Goal: Task Accomplishment & Management: Use online tool/utility

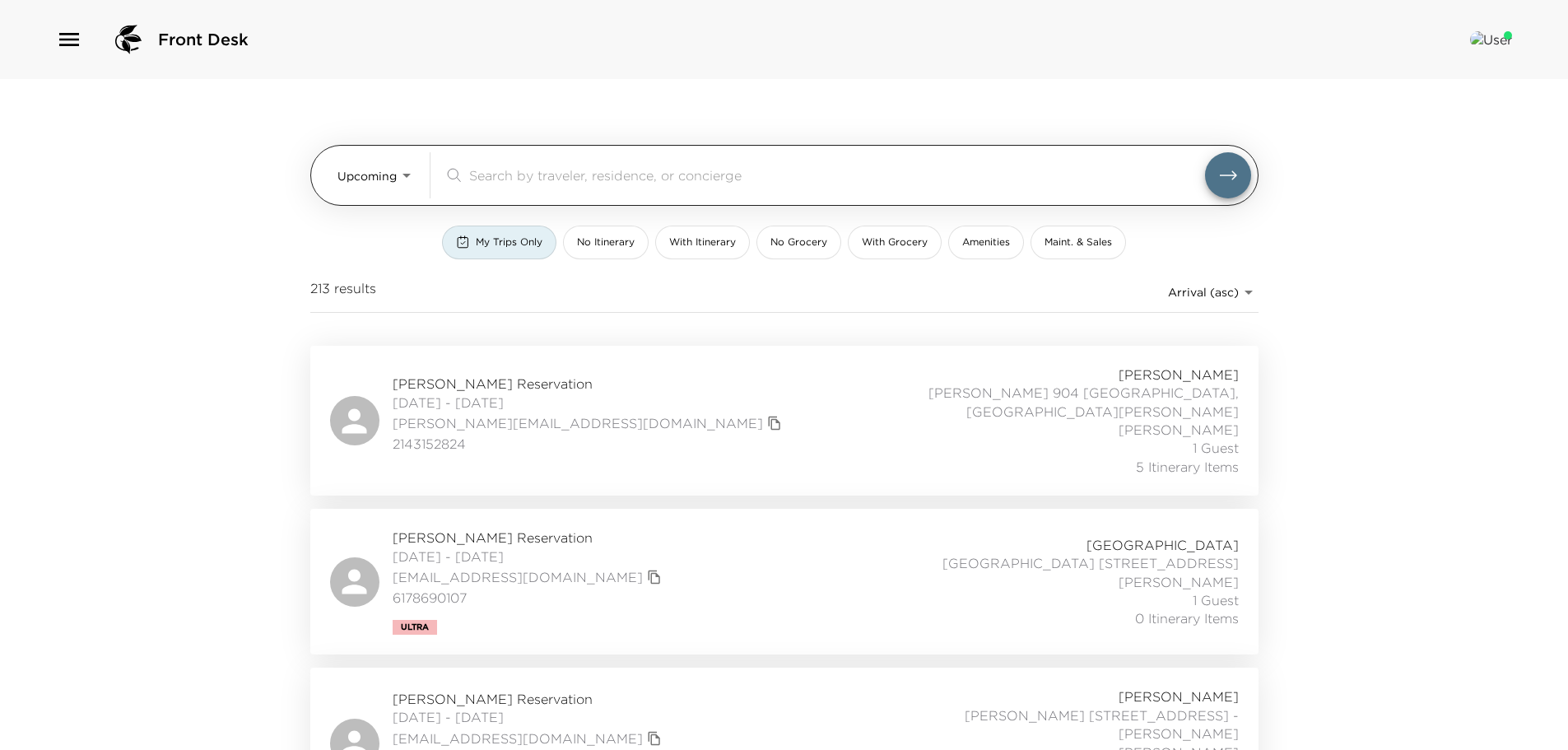
click at [483, 176] on input "search" at bounding box center [837, 175] width 736 height 19
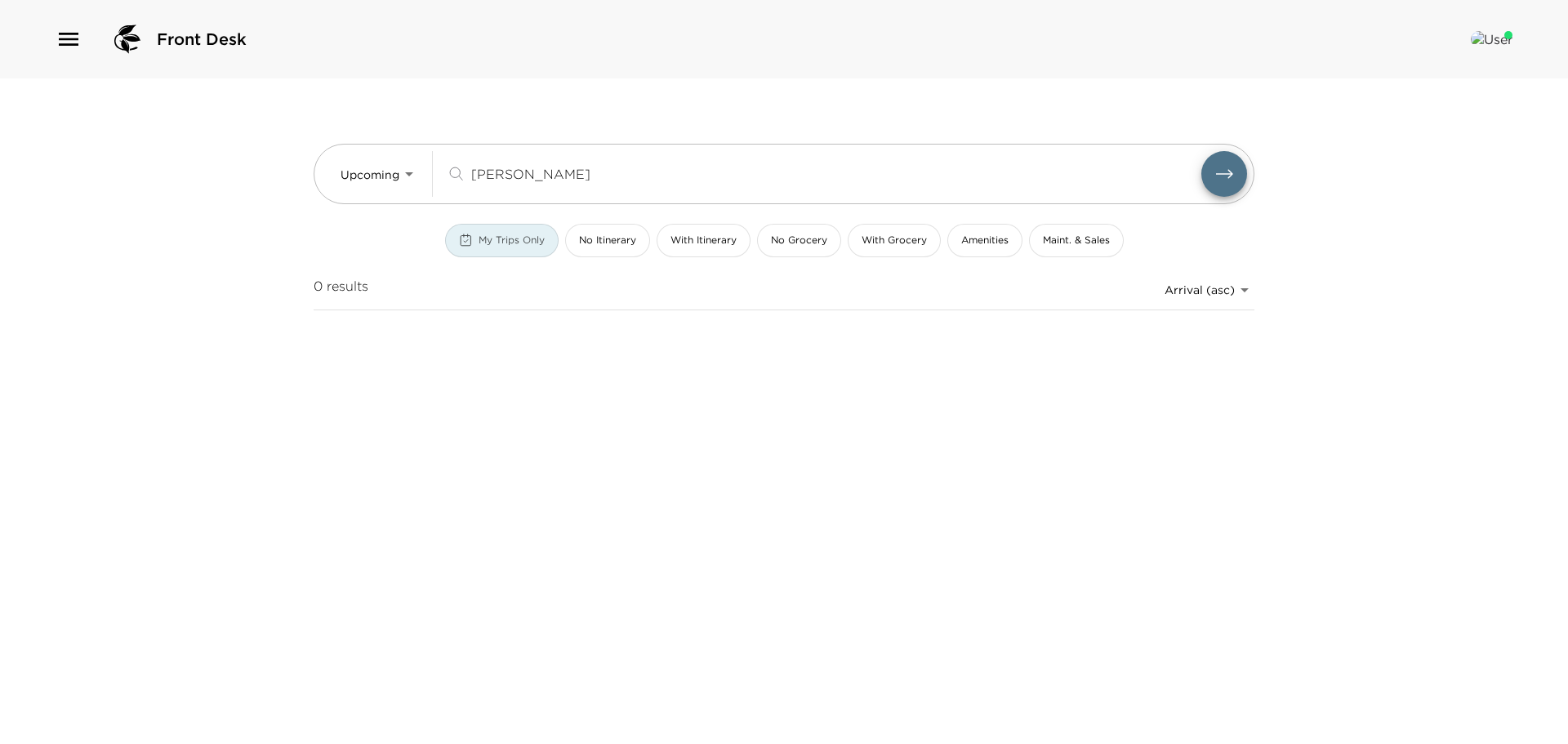
click at [525, 243] on span "My Trips Only" at bounding box center [511, 240] width 66 height 14
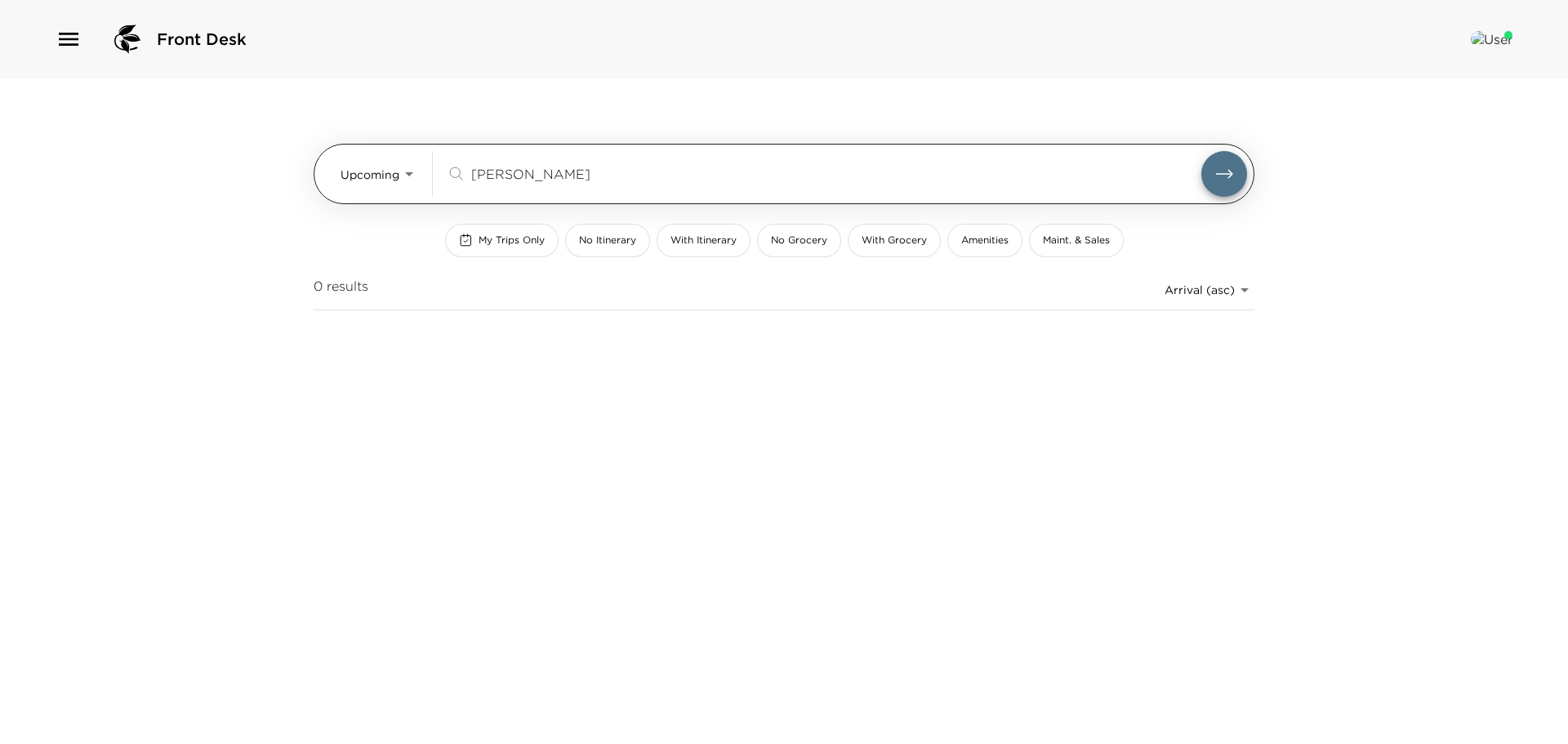
click at [617, 173] on input "[PERSON_NAME]" at bounding box center [836, 173] width 730 height 19
click at [1201, 151] on button "submit" at bounding box center [1224, 174] width 46 height 46
click at [529, 170] on input "[PERSON_NAME]" at bounding box center [836, 173] width 730 height 19
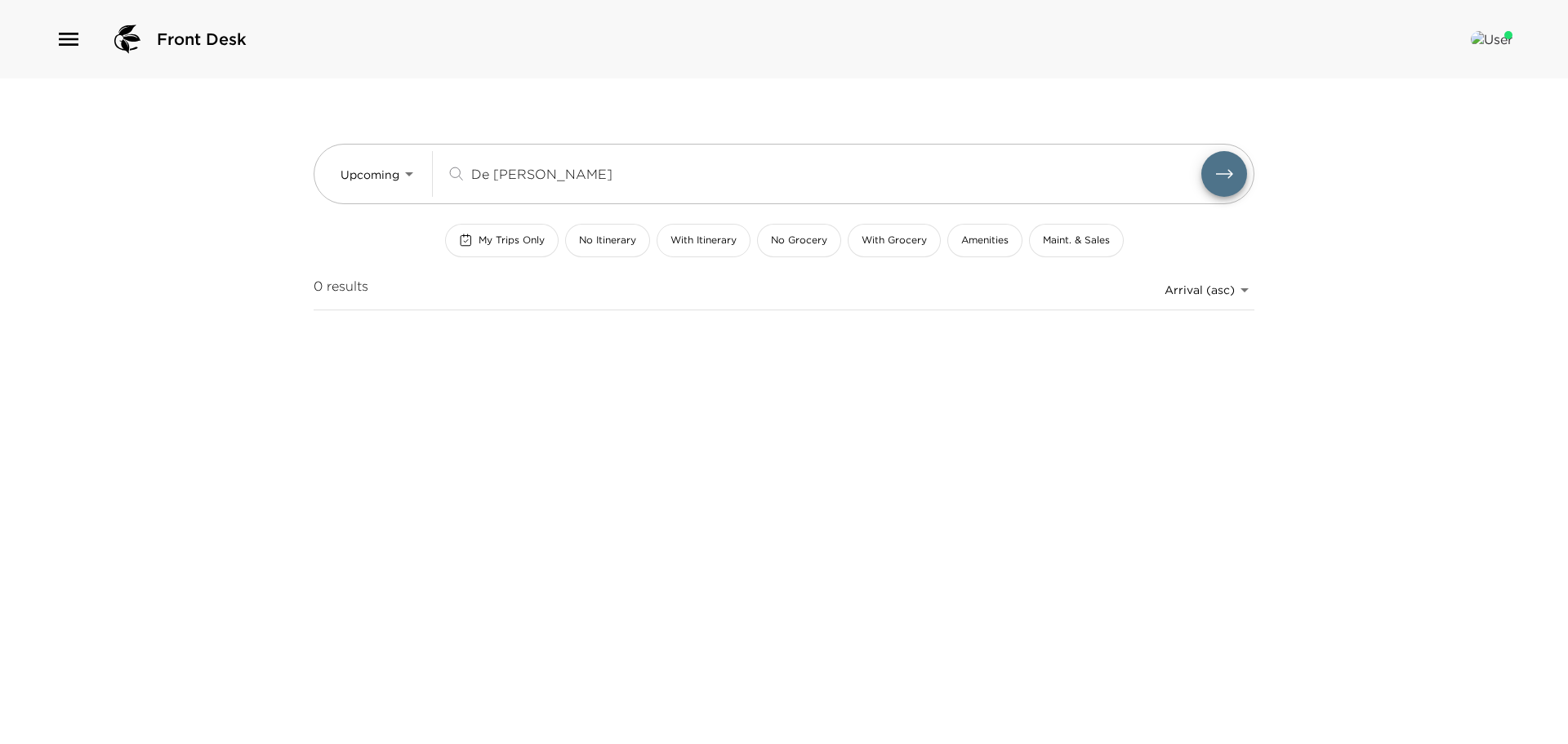
type input "De [PERSON_NAME]"
click at [1201, 151] on button "submit" at bounding box center [1224, 174] width 46 height 46
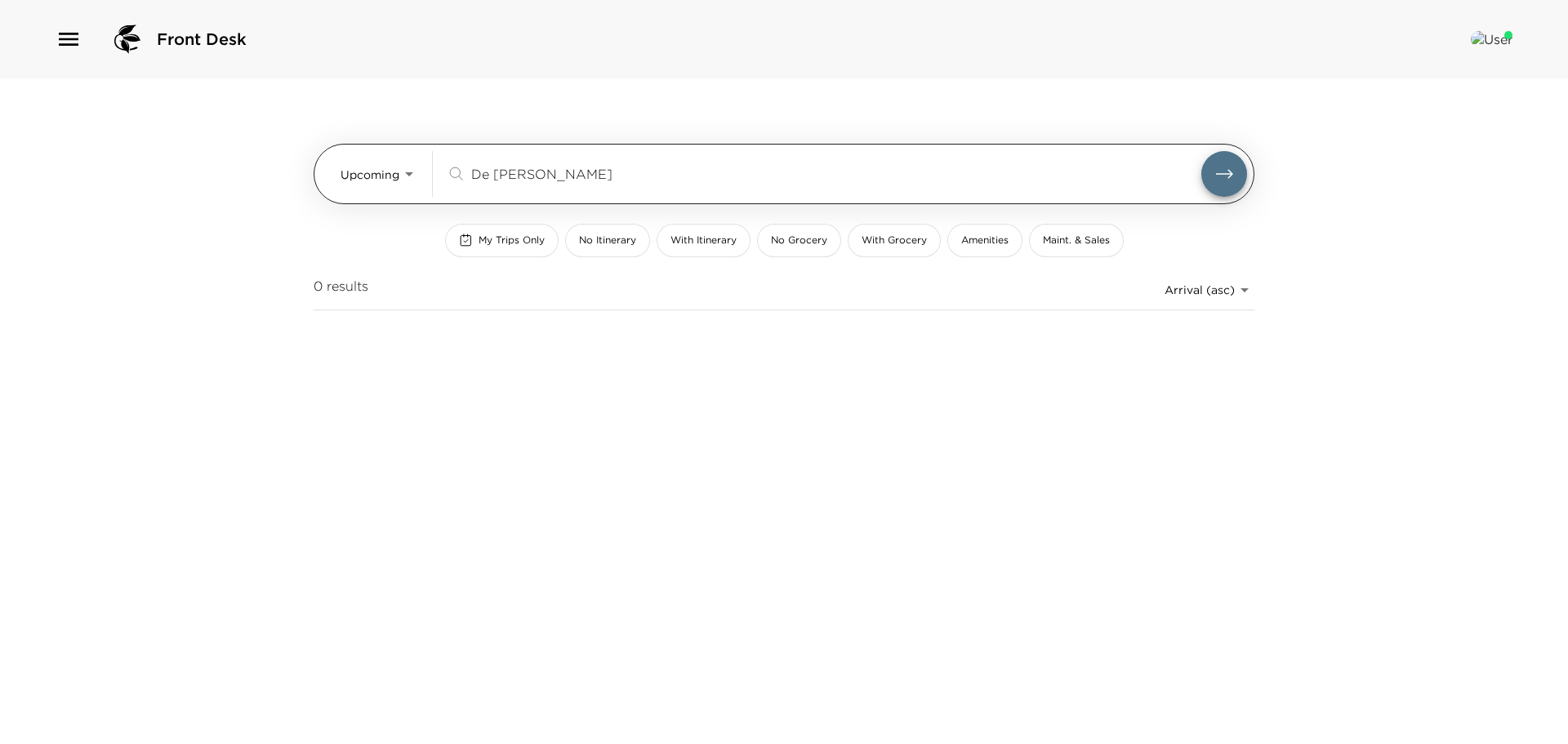
click at [585, 175] on input "De Nicolas" at bounding box center [836, 173] width 730 height 19
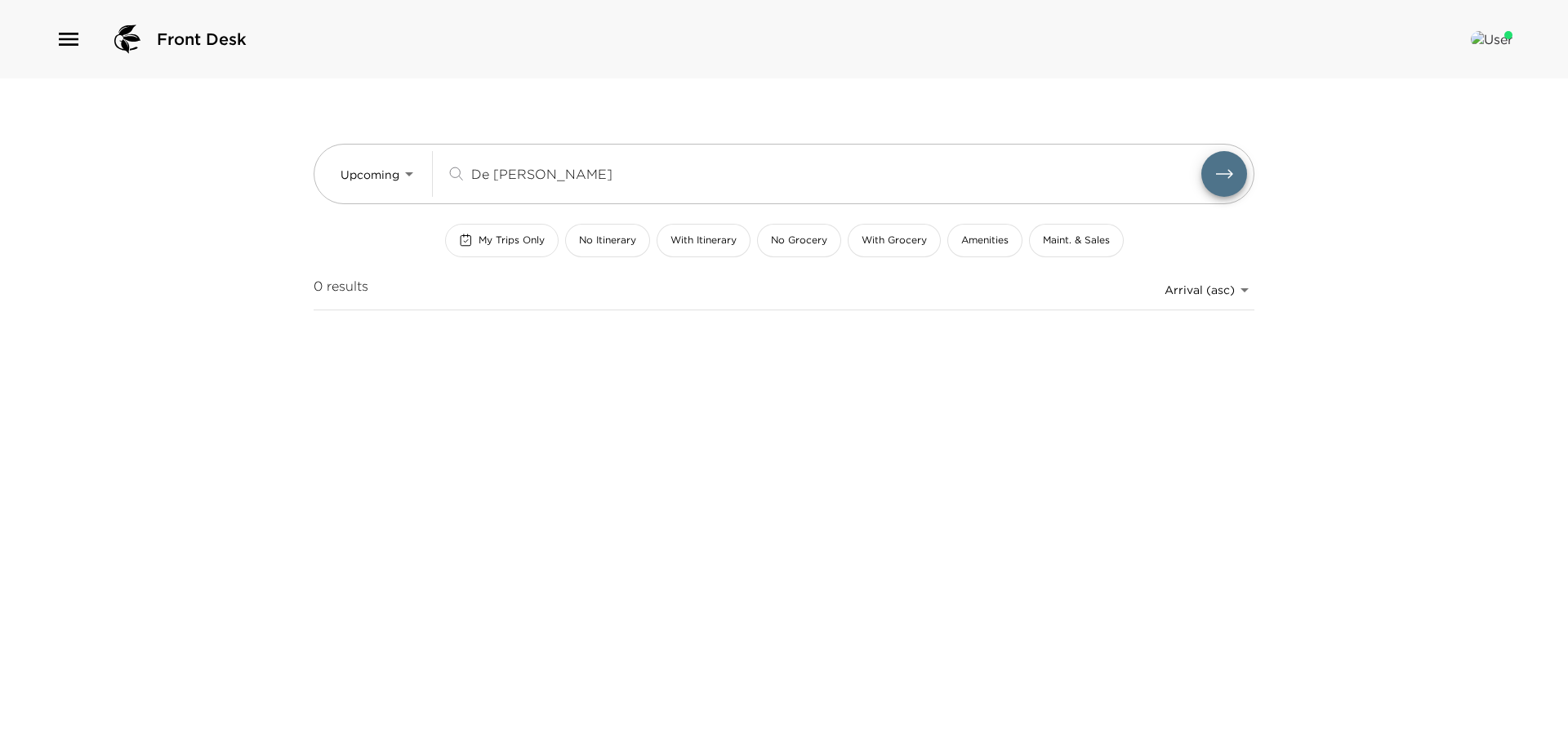
click at [540, 230] on button "My Trips Only" at bounding box center [502, 240] width 113 height 34
click at [515, 237] on span "My Trips Only" at bounding box center [511, 240] width 66 height 14
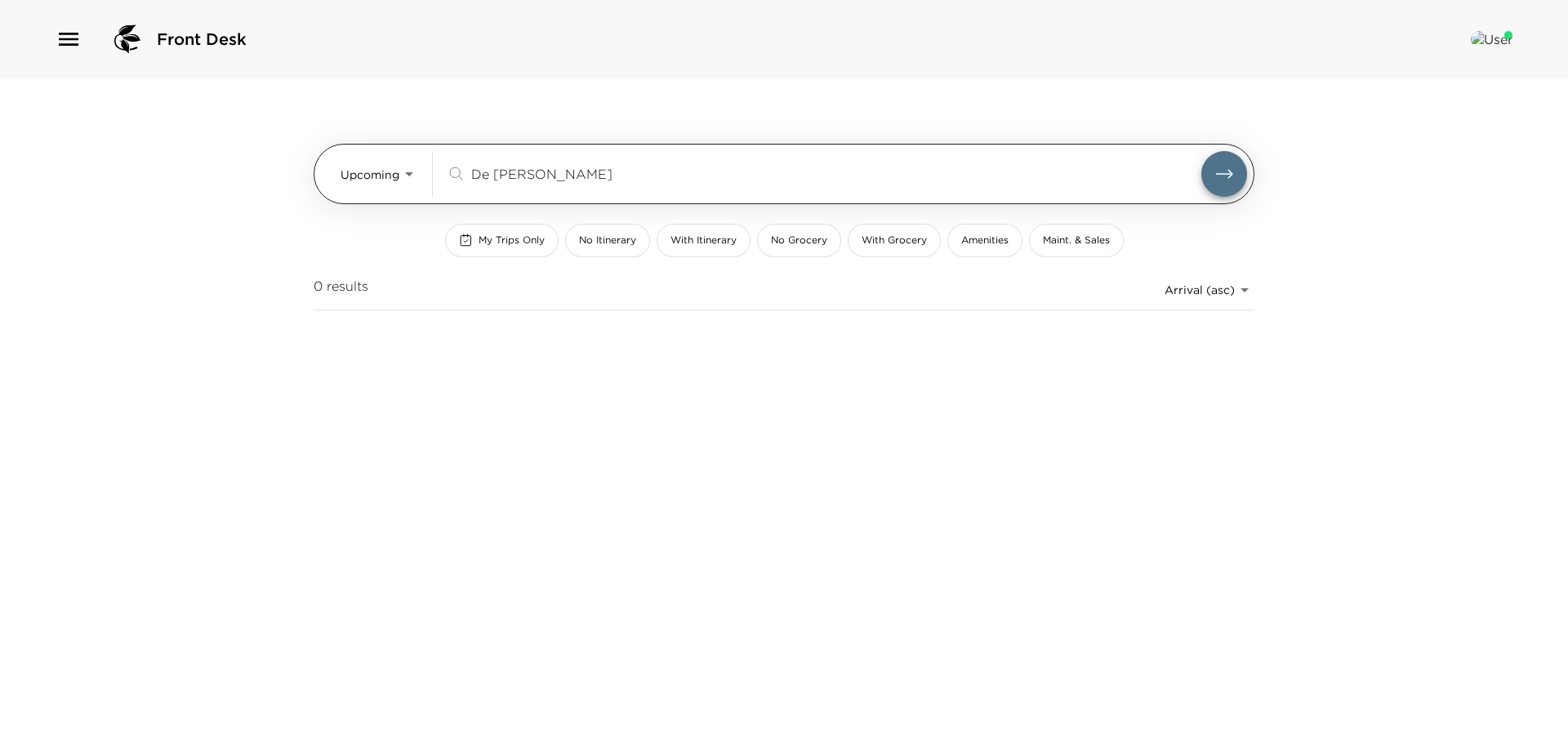
click at [404, 175] on body "Front Desk Upcoming Upcoming De Nicolas ​ My Trips Only No Itinerary With Itine…" at bounding box center [784, 372] width 1568 height 744
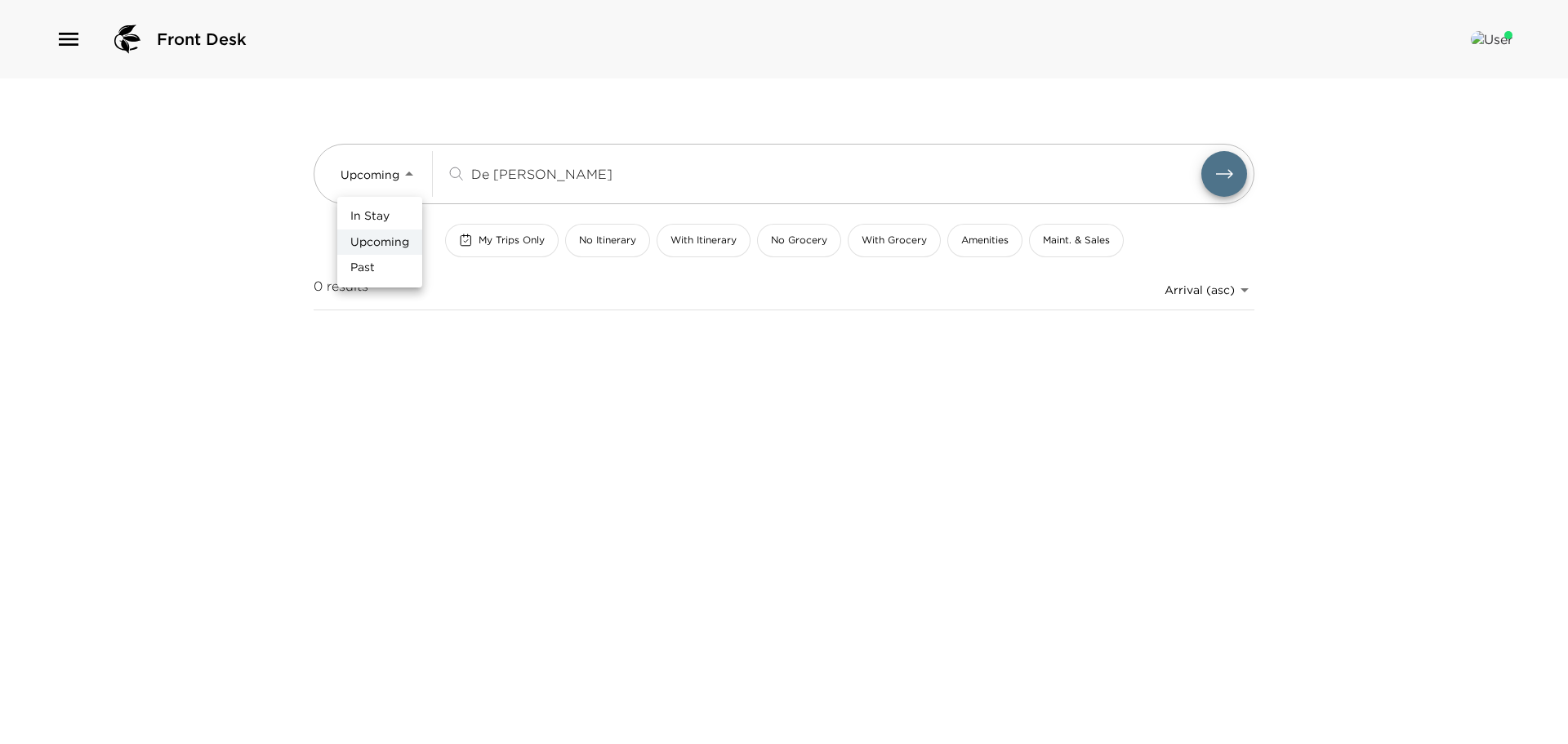
click at [375, 235] on span "Upcoming" at bounding box center [380, 243] width 59 height 16
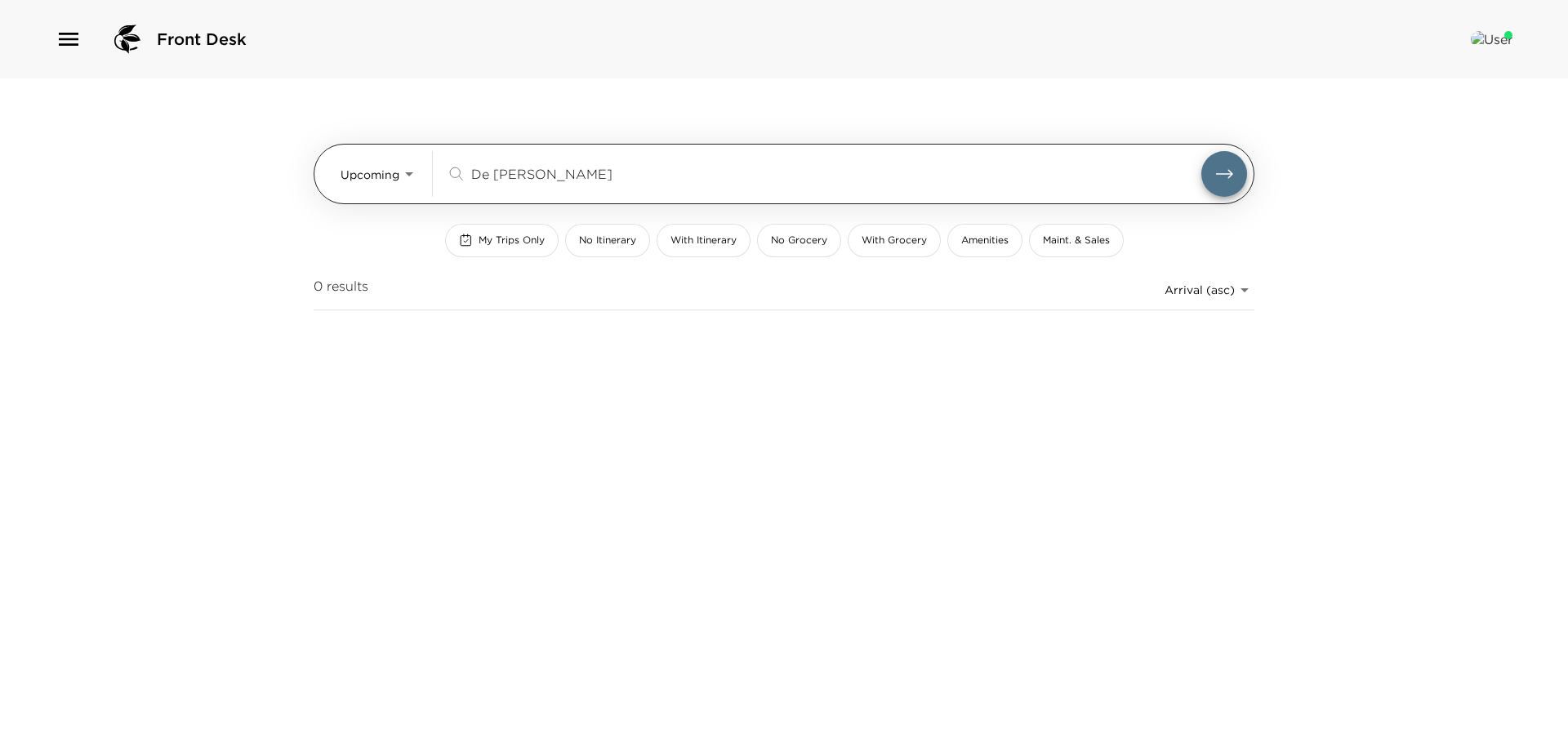
click at [404, 168] on body "Front Desk Upcoming Upcoming De Nicolas ​ My Trips Only No Itinerary With Itine…" at bounding box center [784, 372] width 1568 height 744
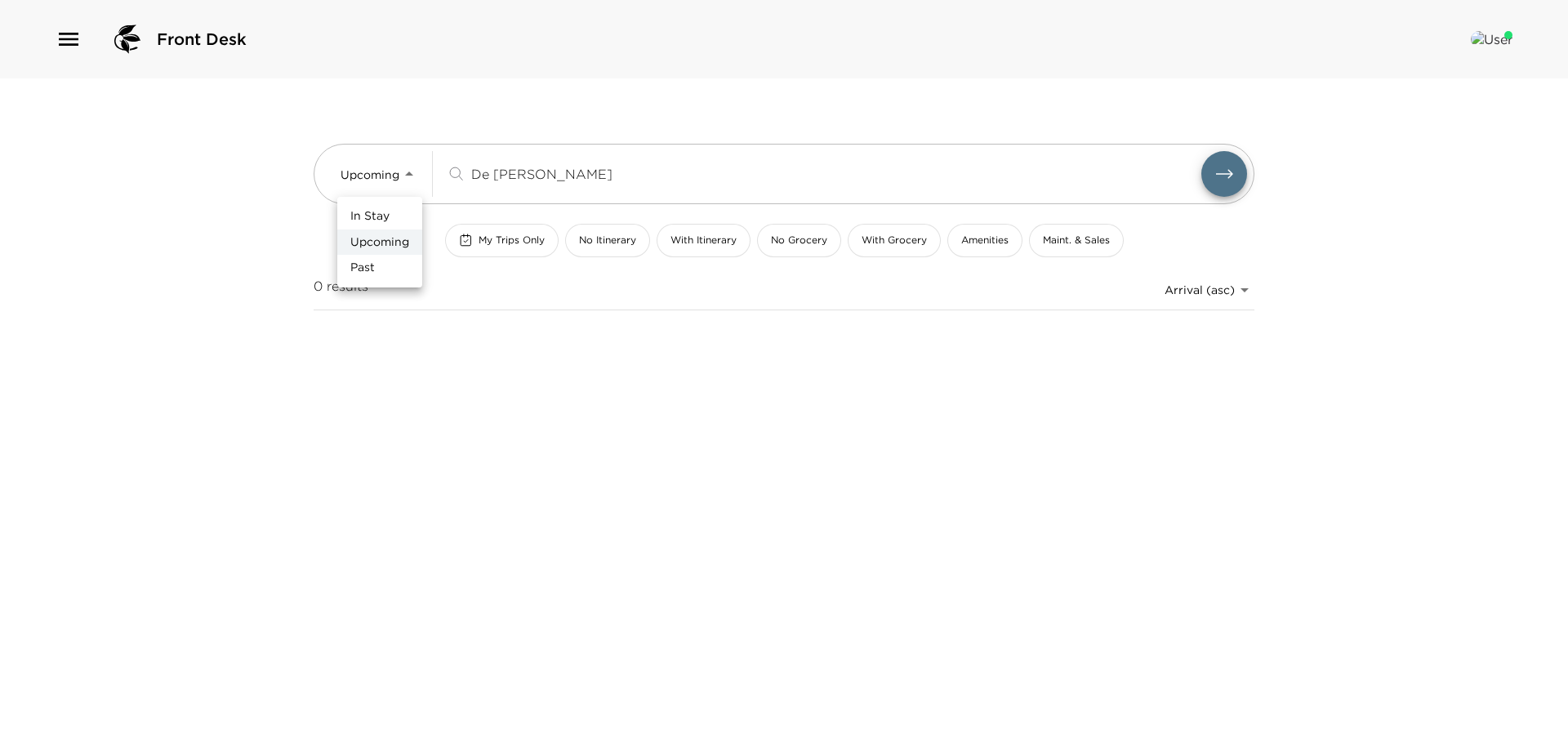
click at [370, 222] on span "In Stay" at bounding box center [370, 216] width 39 height 16
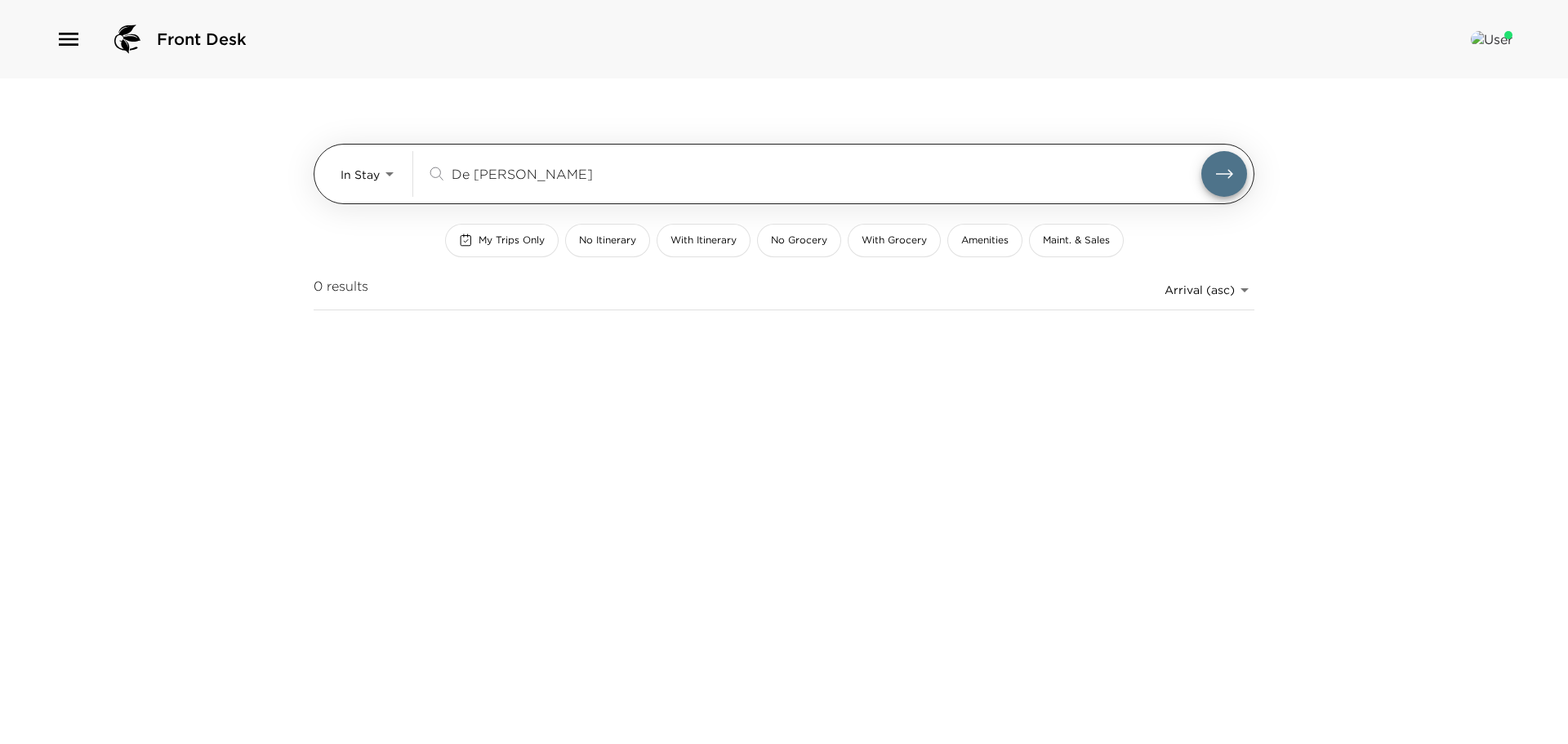
click at [645, 158] on div "De Nicolas ​" at bounding box center [837, 174] width 821 height 46
click at [391, 173] on body "Front Desk In Stay In-Stay De Nicolas ​ My Trips Only No Itinerary With Itinera…" at bounding box center [784, 372] width 1568 height 744
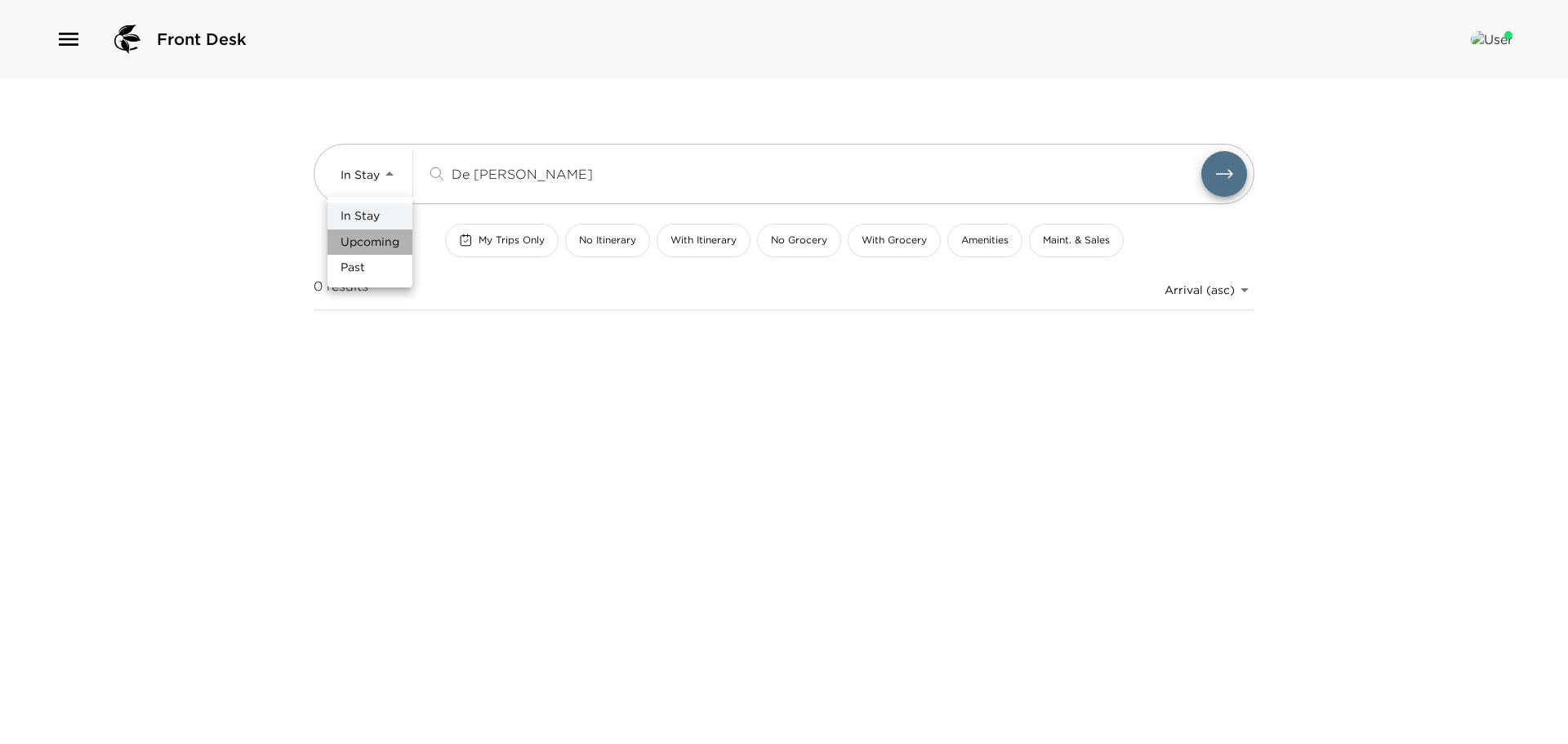
click at [380, 235] on span "Upcoming" at bounding box center [370, 243] width 59 height 16
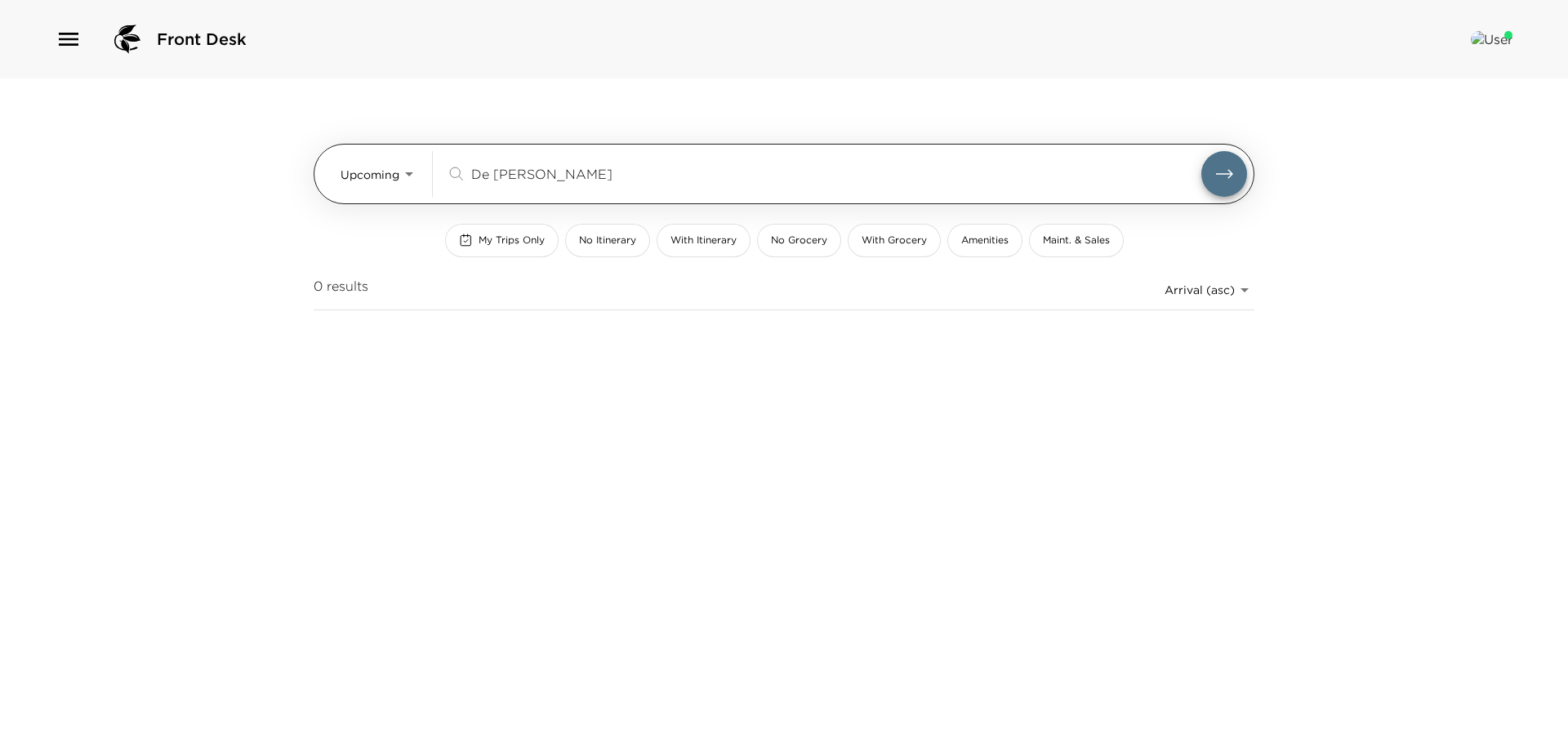
click at [603, 173] on input "De Nicolas" at bounding box center [836, 173] width 730 height 19
click at [1189, 161] on div "De Nicolas ​" at bounding box center [846, 174] width 802 height 46
click at [1239, 172] on button "submit" at bounding box center [1224, 174] width 46 height 46
click at [401, 183] on body "Front Desk Upcoming Upcoming De Nicolas ​ My Trips Only No Itinerary With Itine…" at bounding box center [784, 372] width 1568 height 744
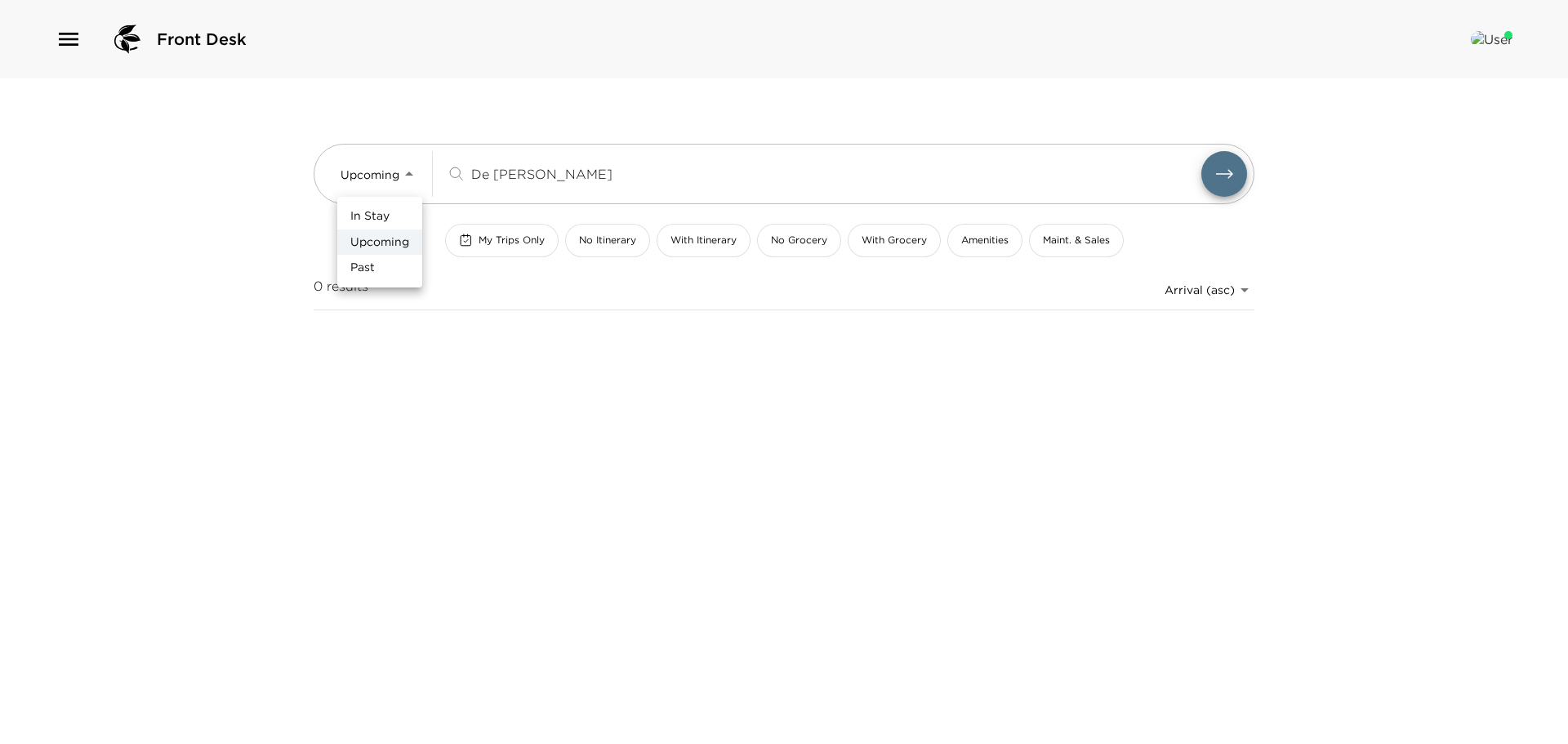
click at [387, 206] on li "In Stay" at bounding box center [379, 216] width 85 height 26
type input "In-Stay"
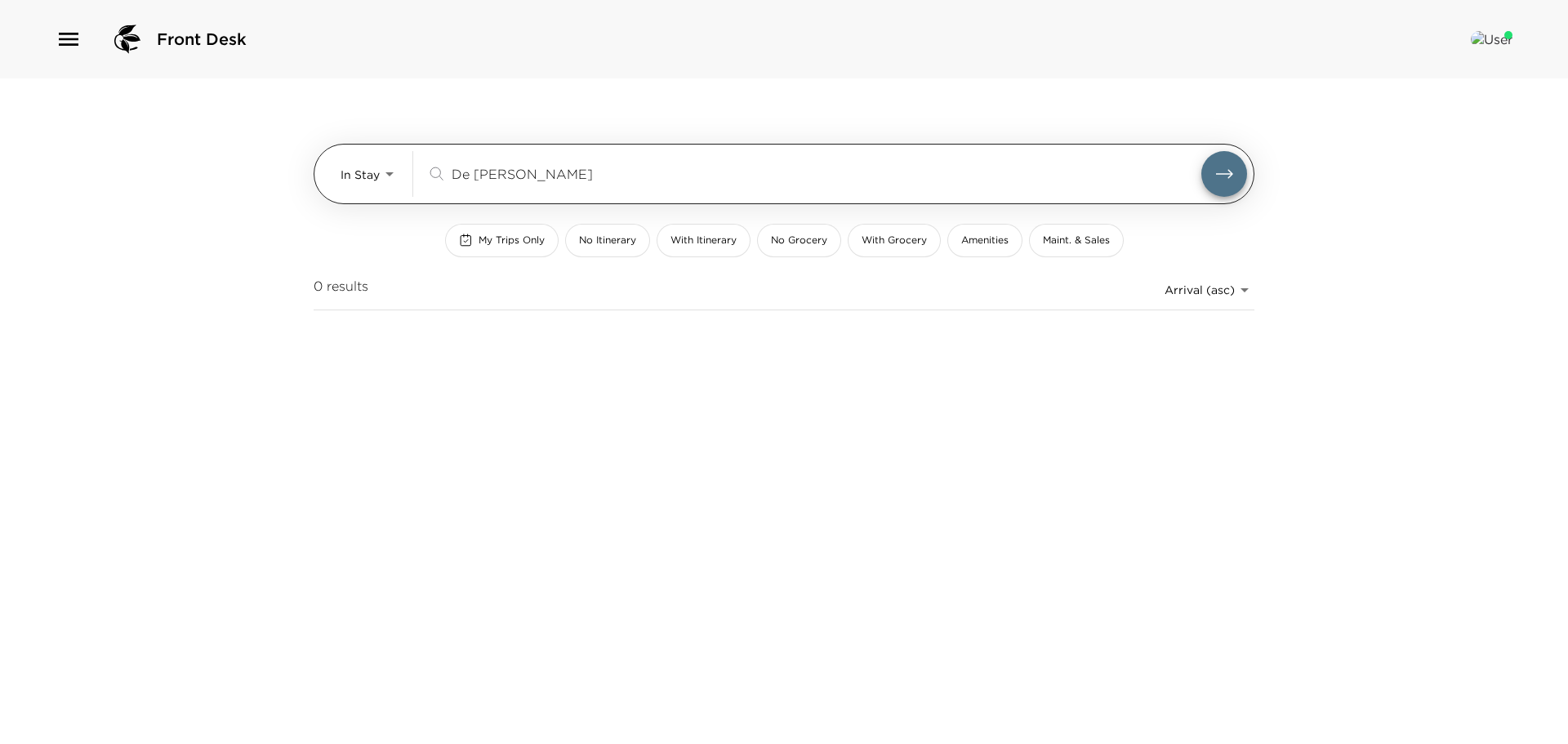
drag, startPoint x: 587, startPoint y: 173, endPoint x: 534, endPoint y: 173, distance: 53.0
click at [581, 173] on input "De Nicolas" at bounding box center [826, 173] width 750 height 19
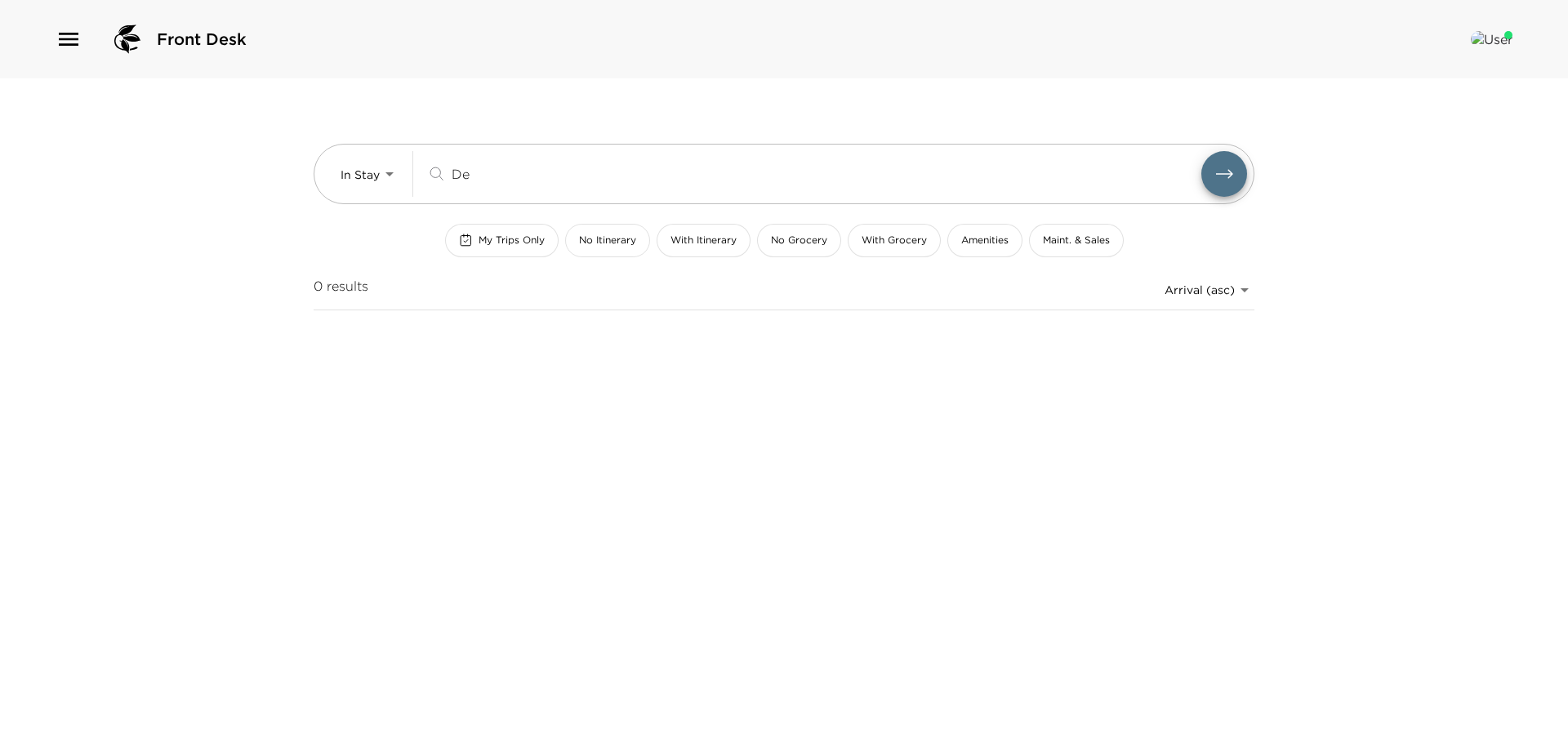
type input "D"
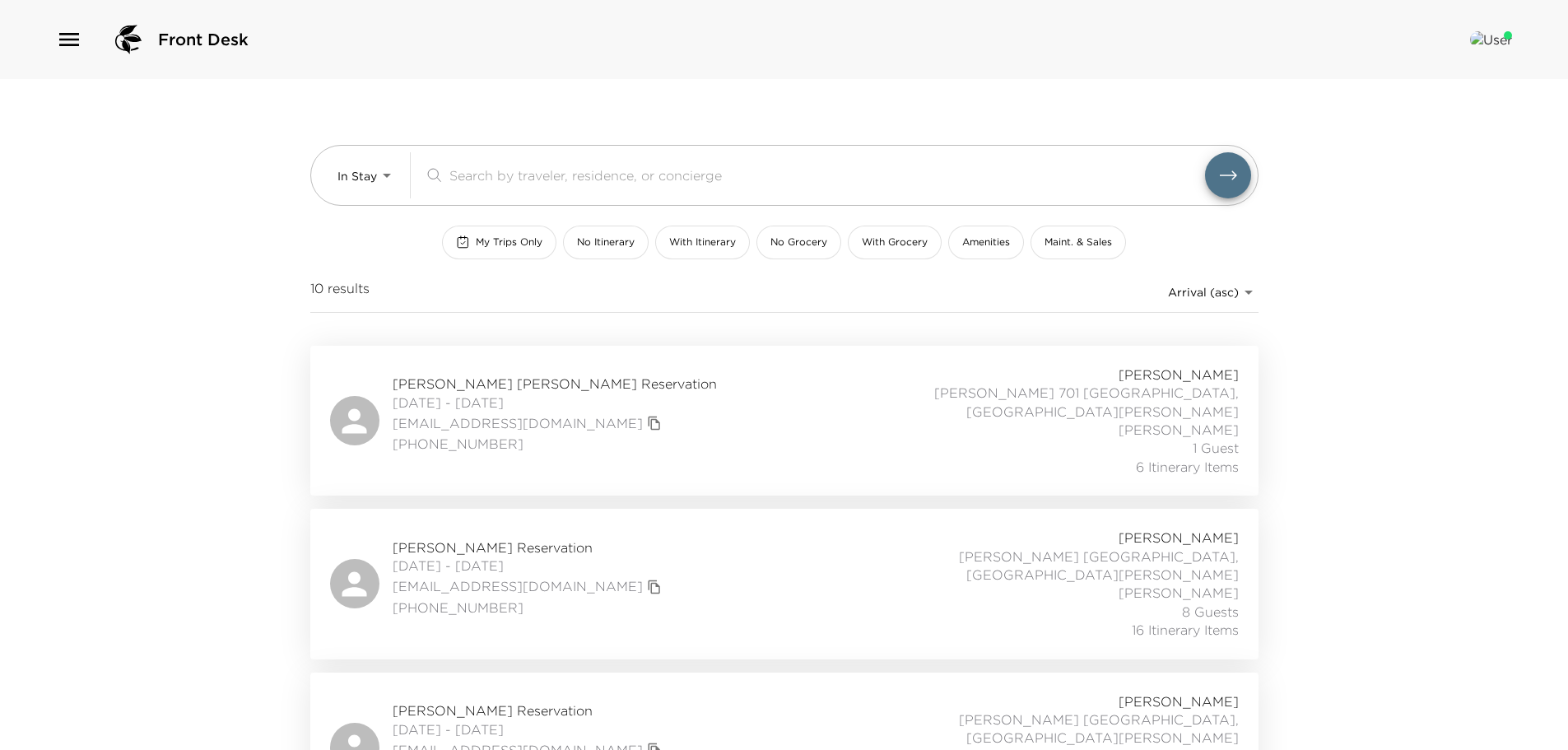
click at [575, 370] on div "Cooper McKee Reservation 08/27/2025 - 09/01/2025 czmckee@gmail.com (314) 378-65…" at bounding box center [784, 420] width 909 height 110
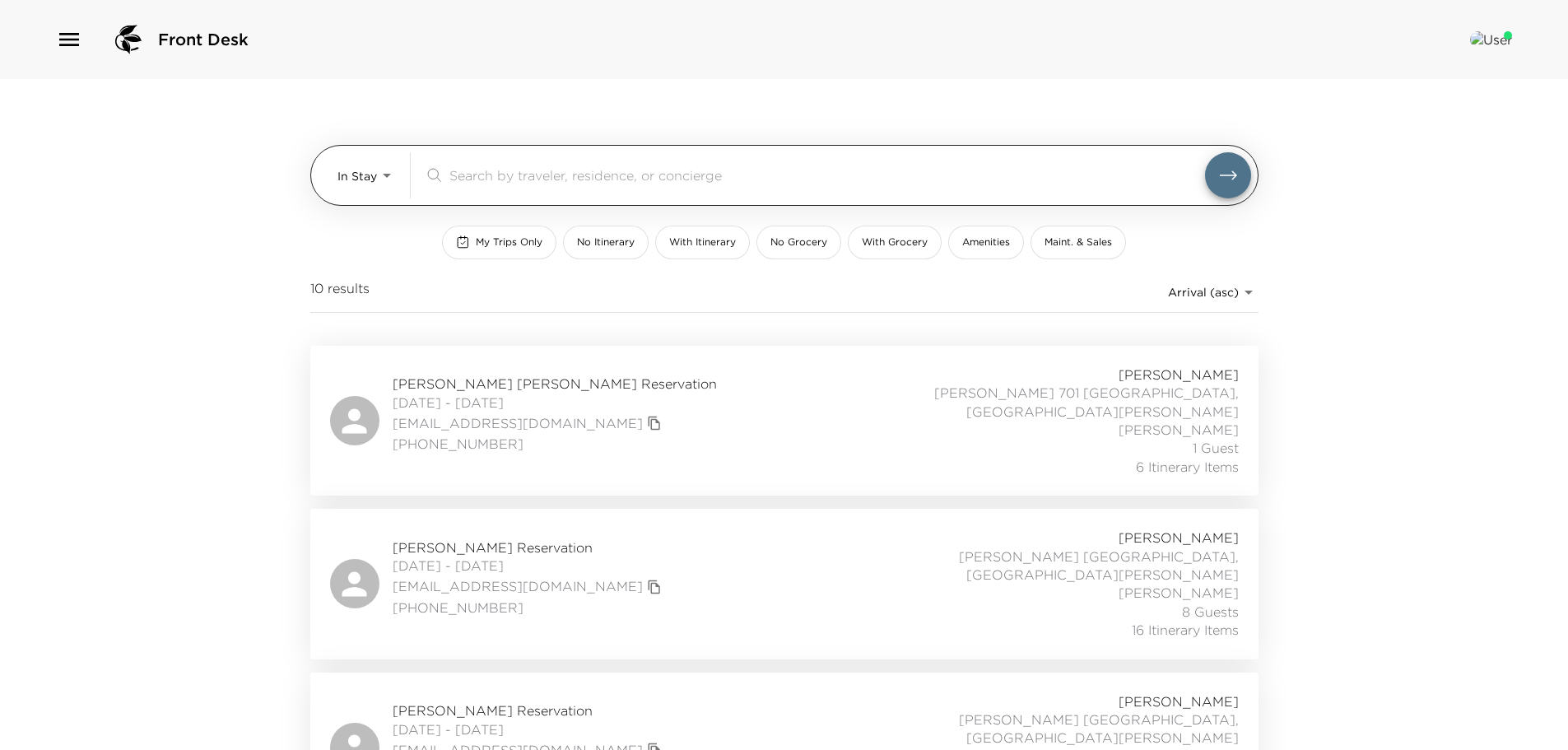
click at [500, 176] on input "search" at bounding box center [827, 175] width 755 height 19
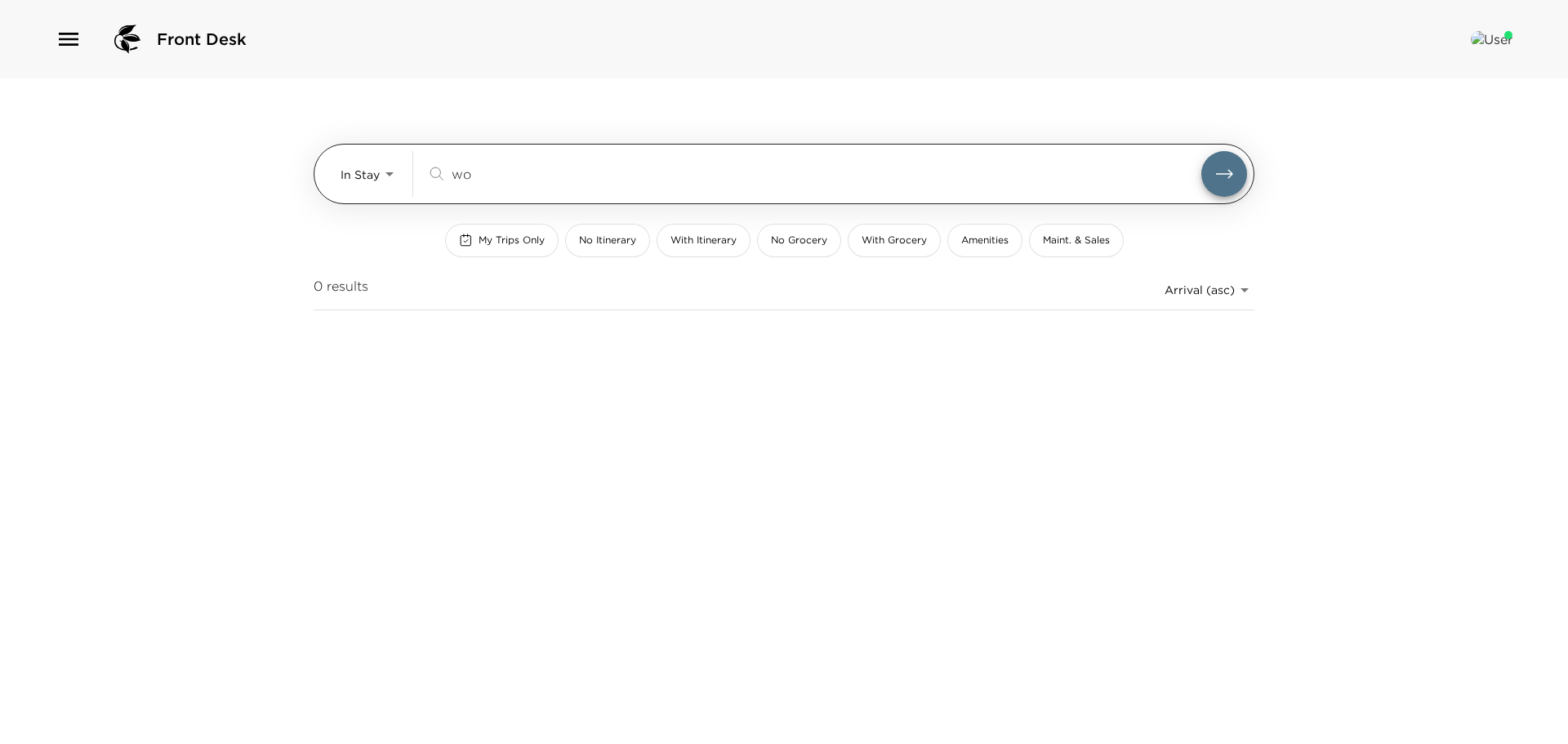
type input "w"
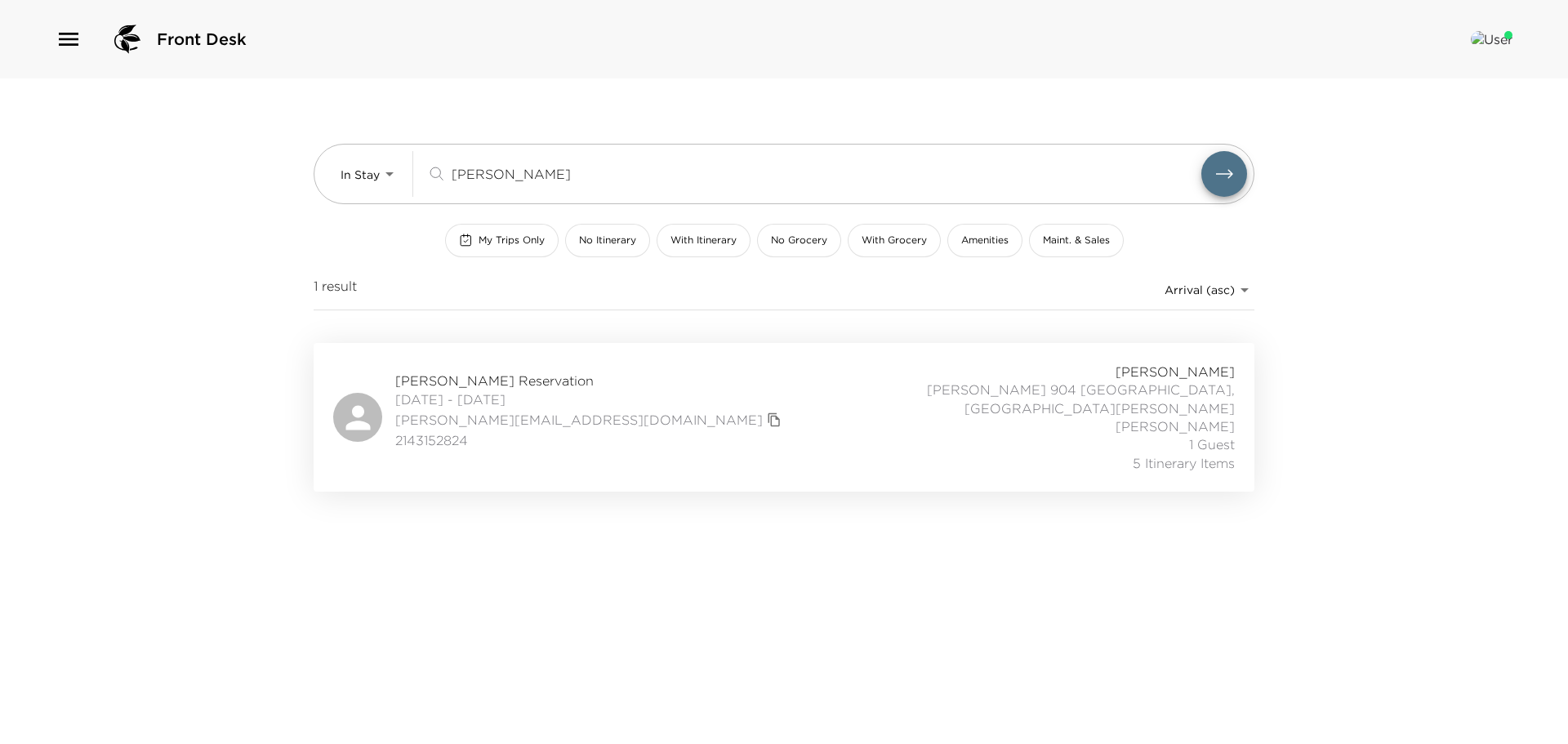
type input "goud"
click at [609, 398] on div "Shilpi Gowda Reservation 09/01/2025 - 09/04/2025 shilpi@stanfordalumni.org 2143…" at bounding box center [784, 417] width 902 height 109
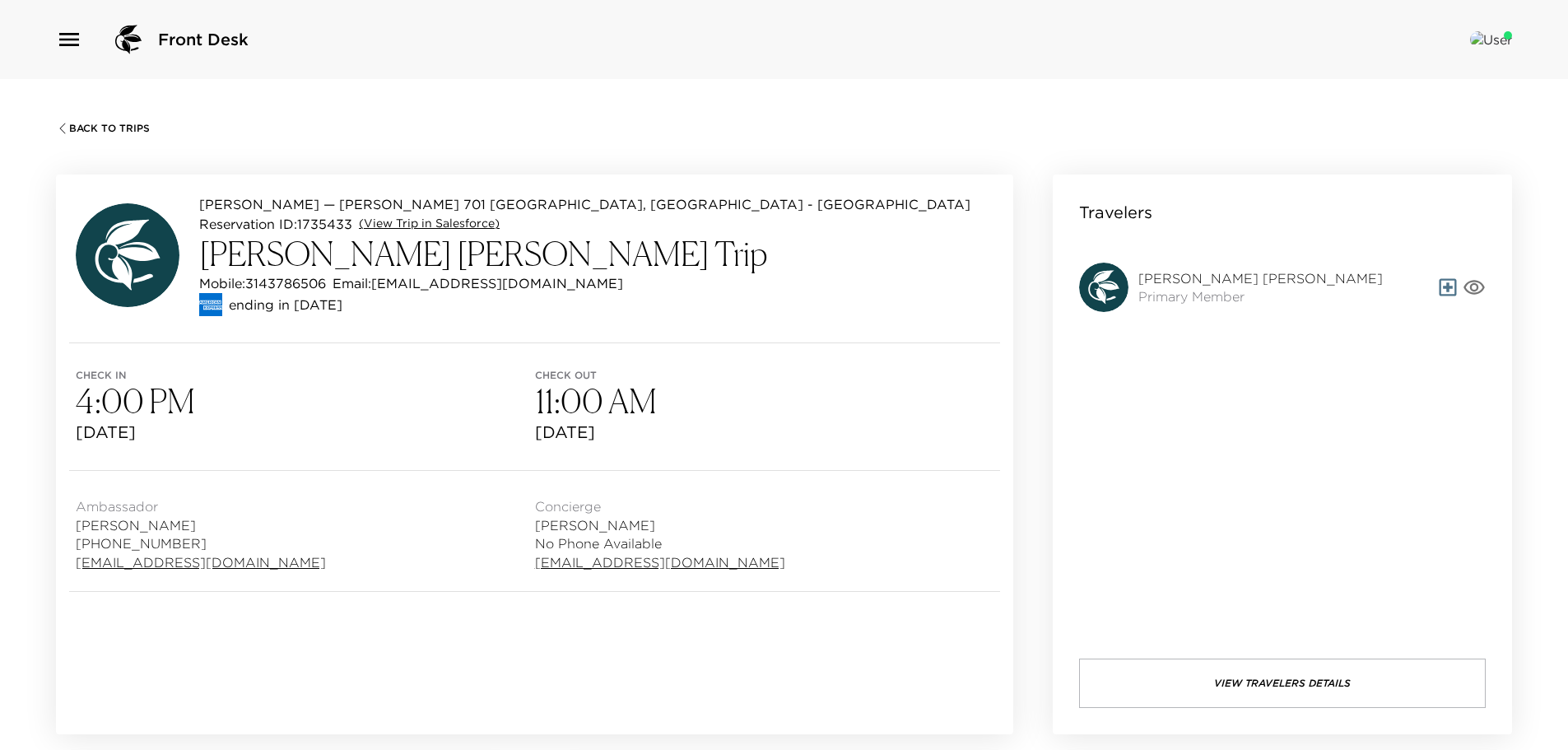
click at [441, 218] on link "(View Trip in Salesforce)" at bounding box center [429, 224] width 141 height 17
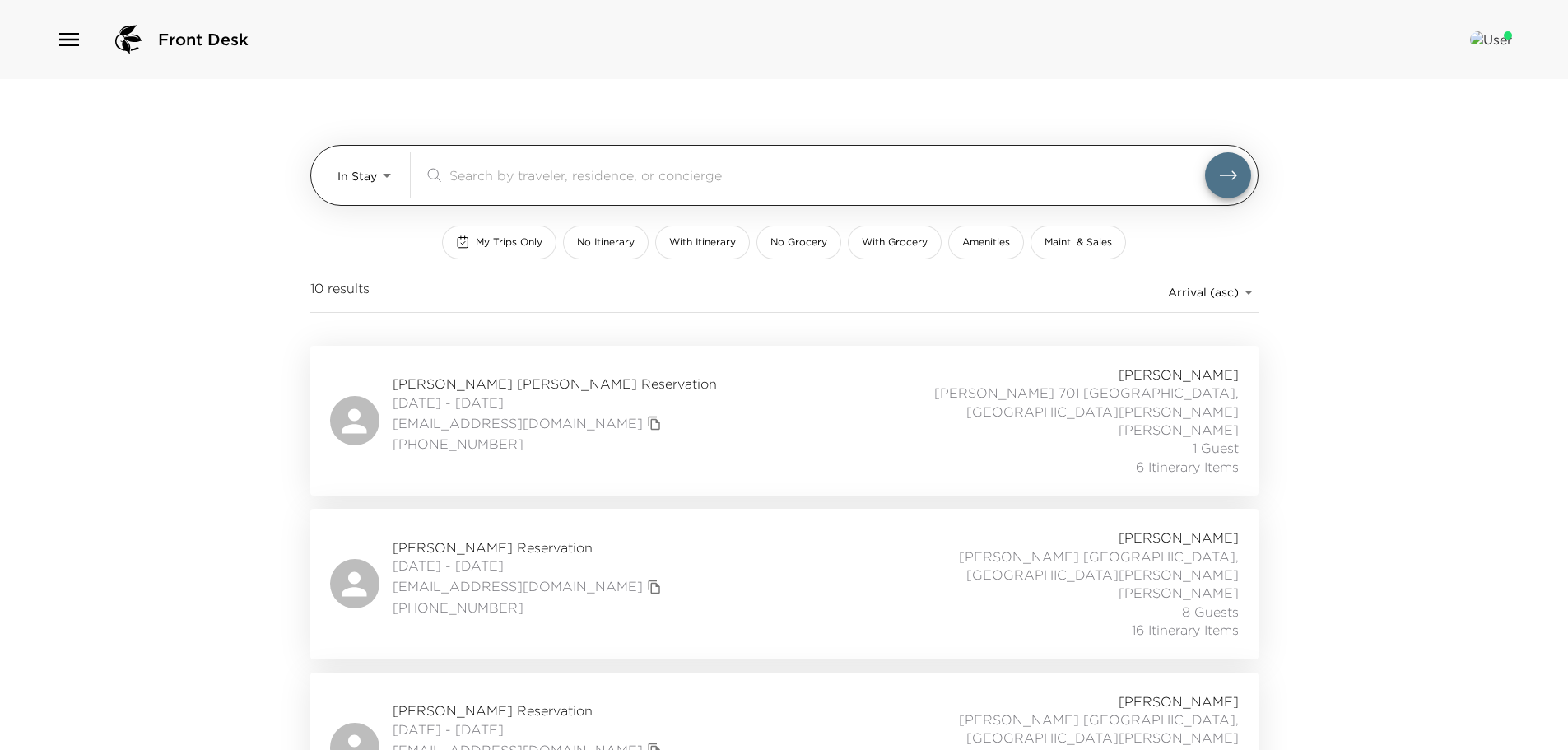
click at [493, 177] on input "search" at bounding box center [827, 175] width 755 height 19
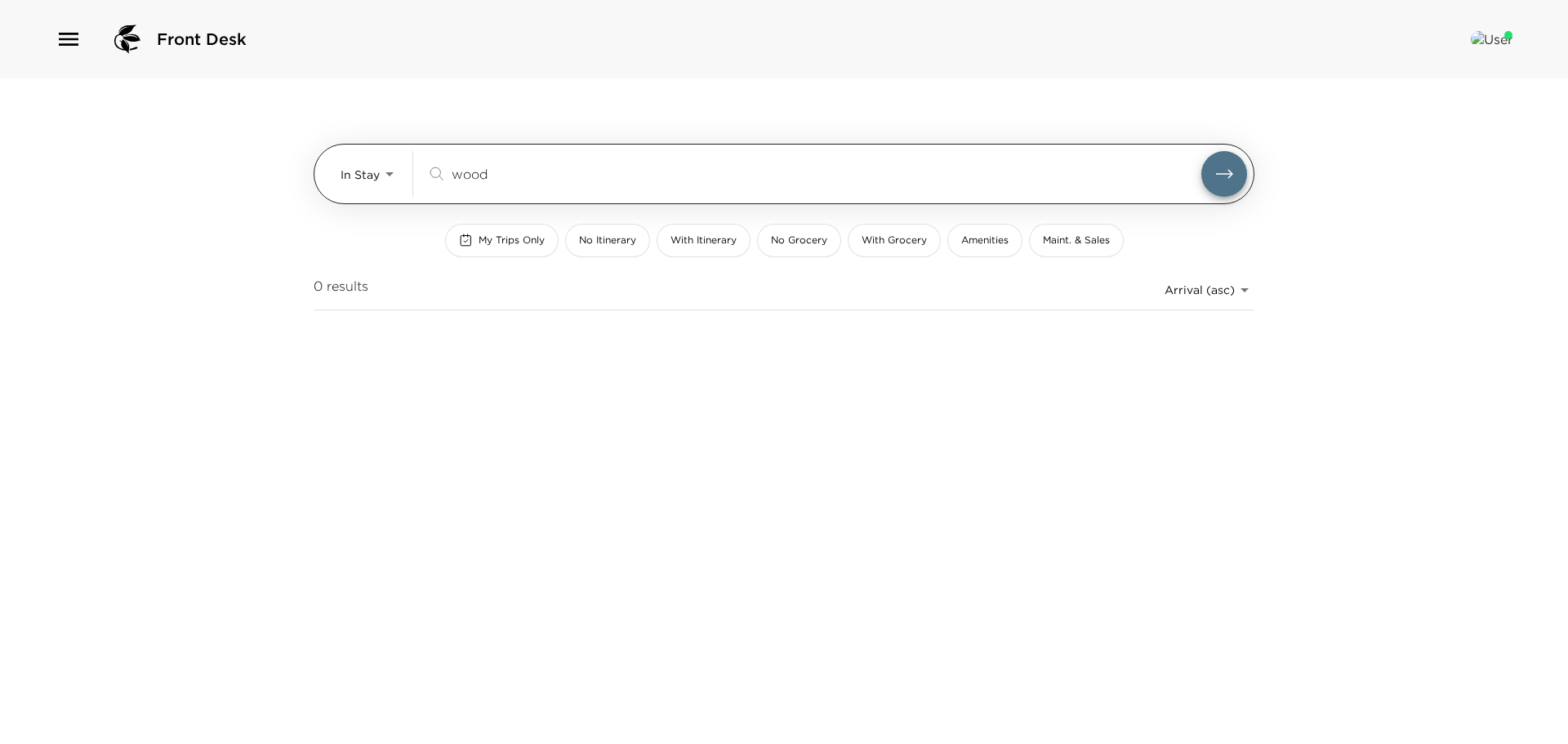
type input "wood"
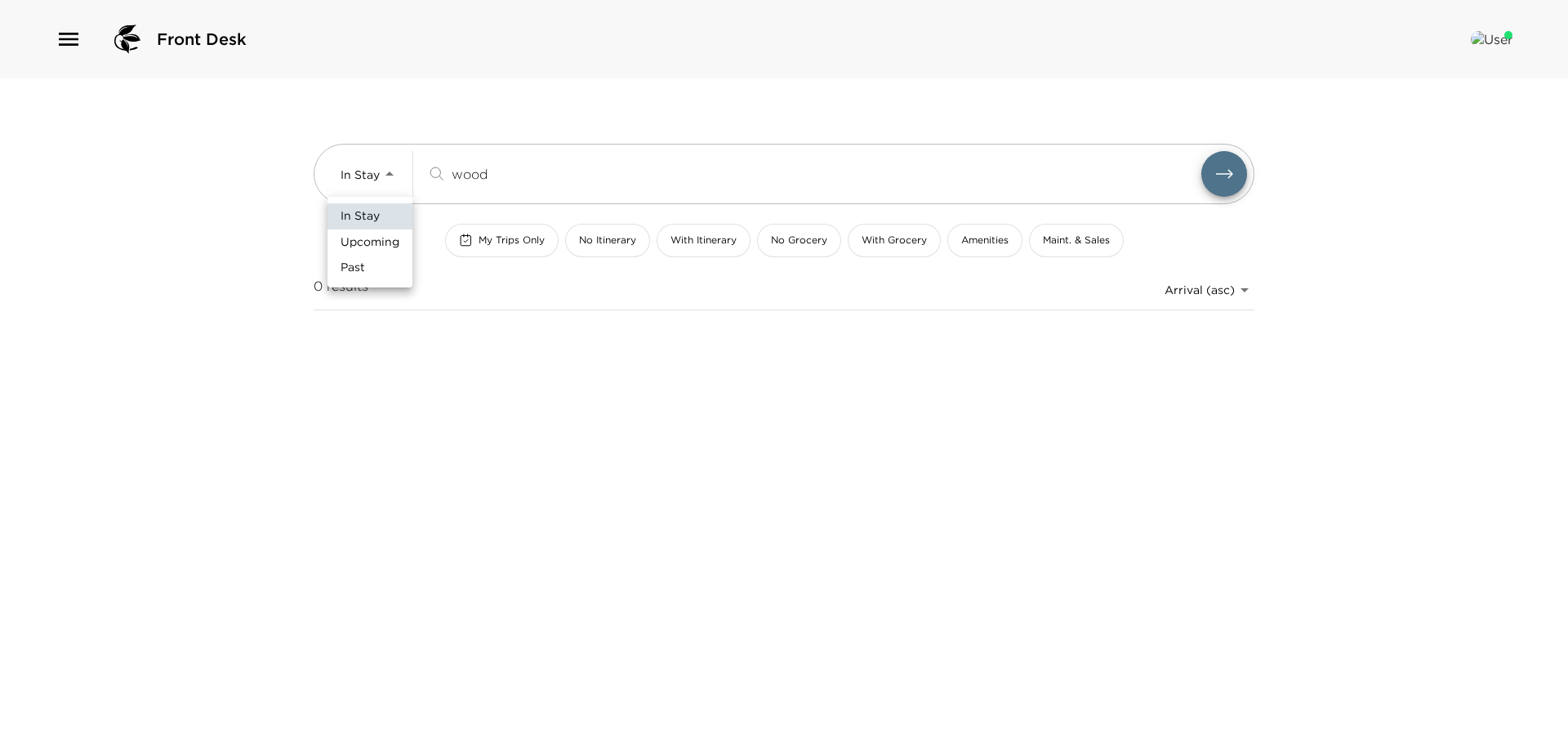
click at [390, 173] on body "Front Desk In Stay In-Stay wood ​ My Trips Only No Itinerary With Itinerary No …" at bounding box center [784, 372] width 1568 height 744
click at [368, 245] on span "Upcoming" at bounding box center [370, 243] width 59 height 16
type input "Upcoming"
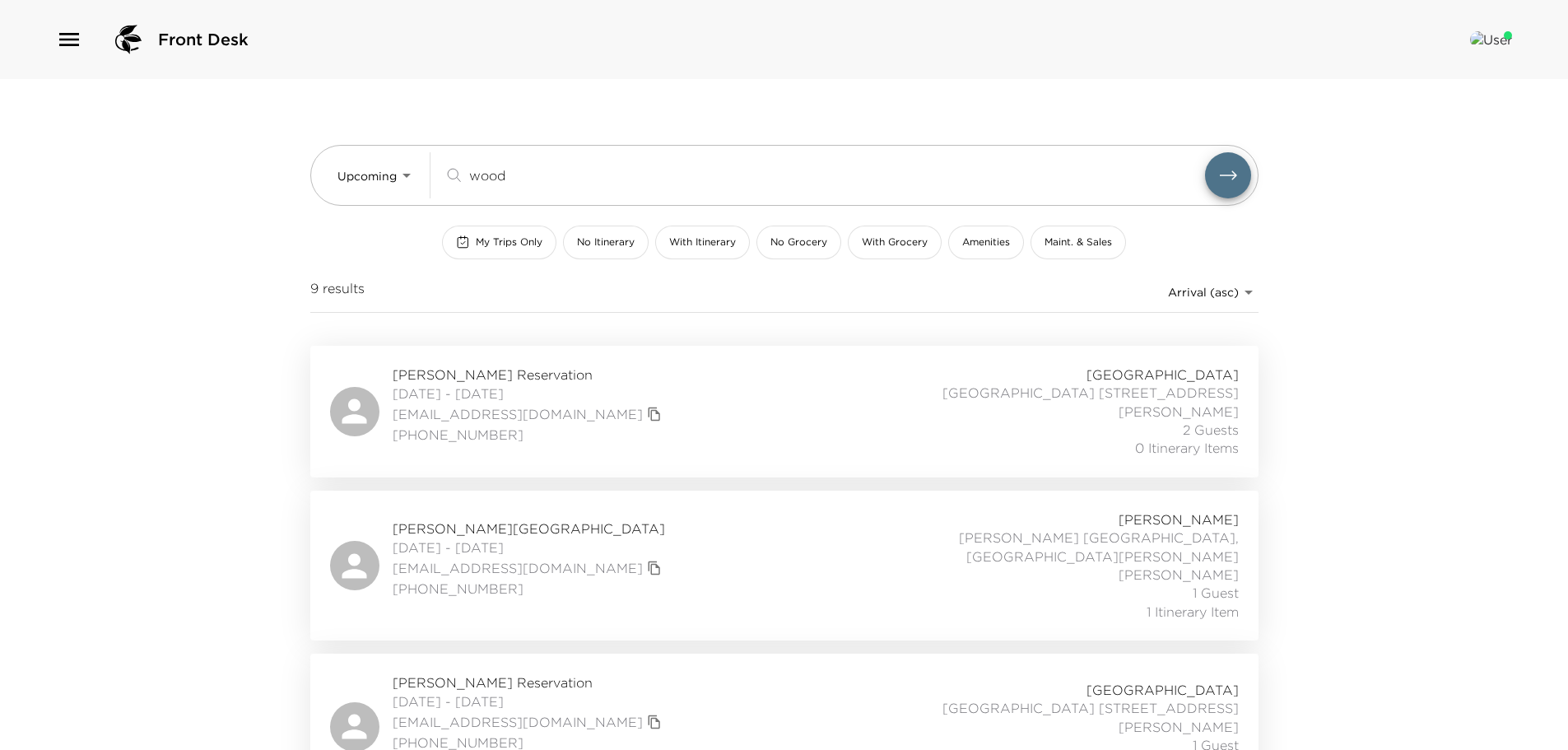
click at [621, 535] on div "Leah Wood Reservation 11/25/2025 - 11/30/2025 leahgjwood@gmail.com 312-810-3723…" at bounding box center [784, 565] width 909 height 110
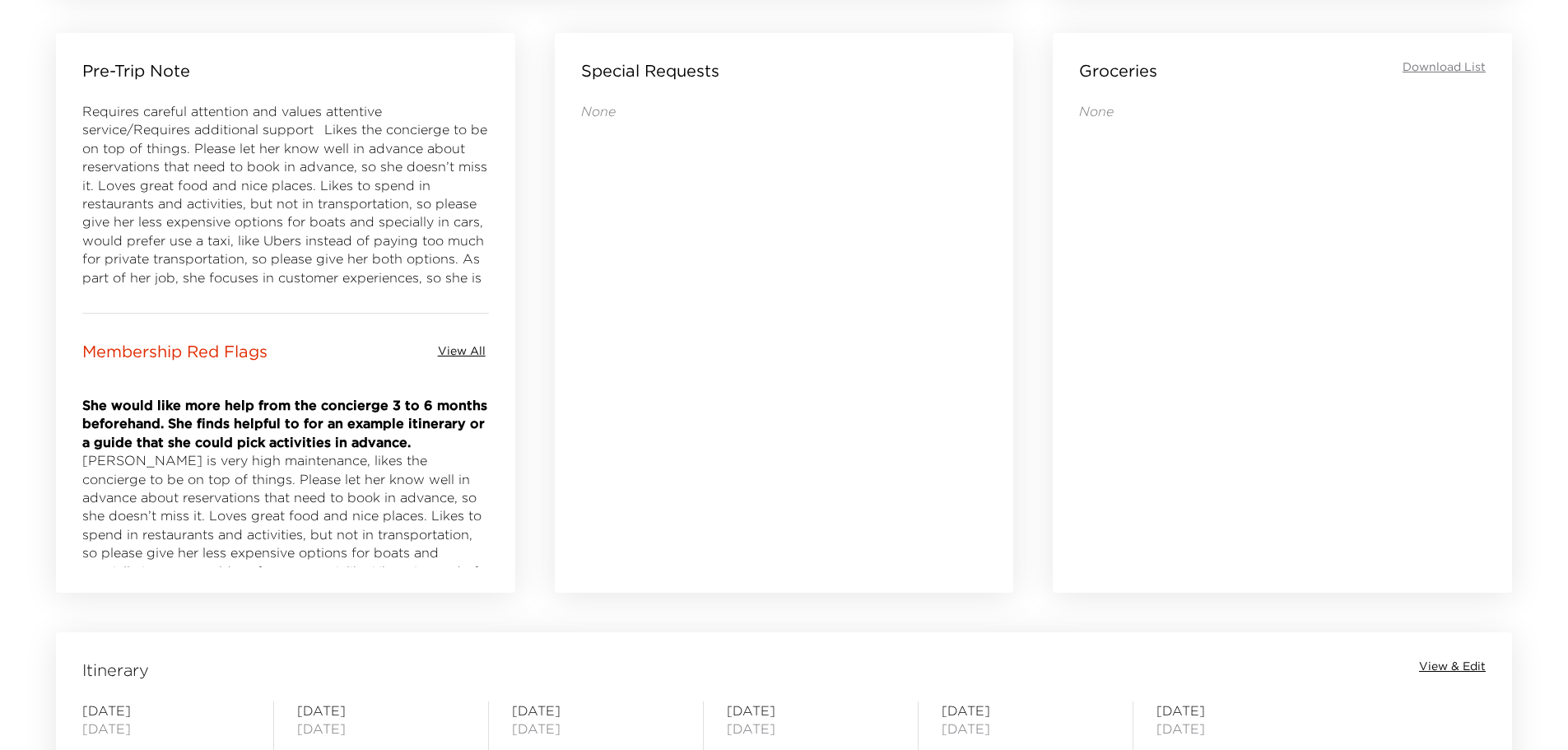
scroll to position [1153, 0]
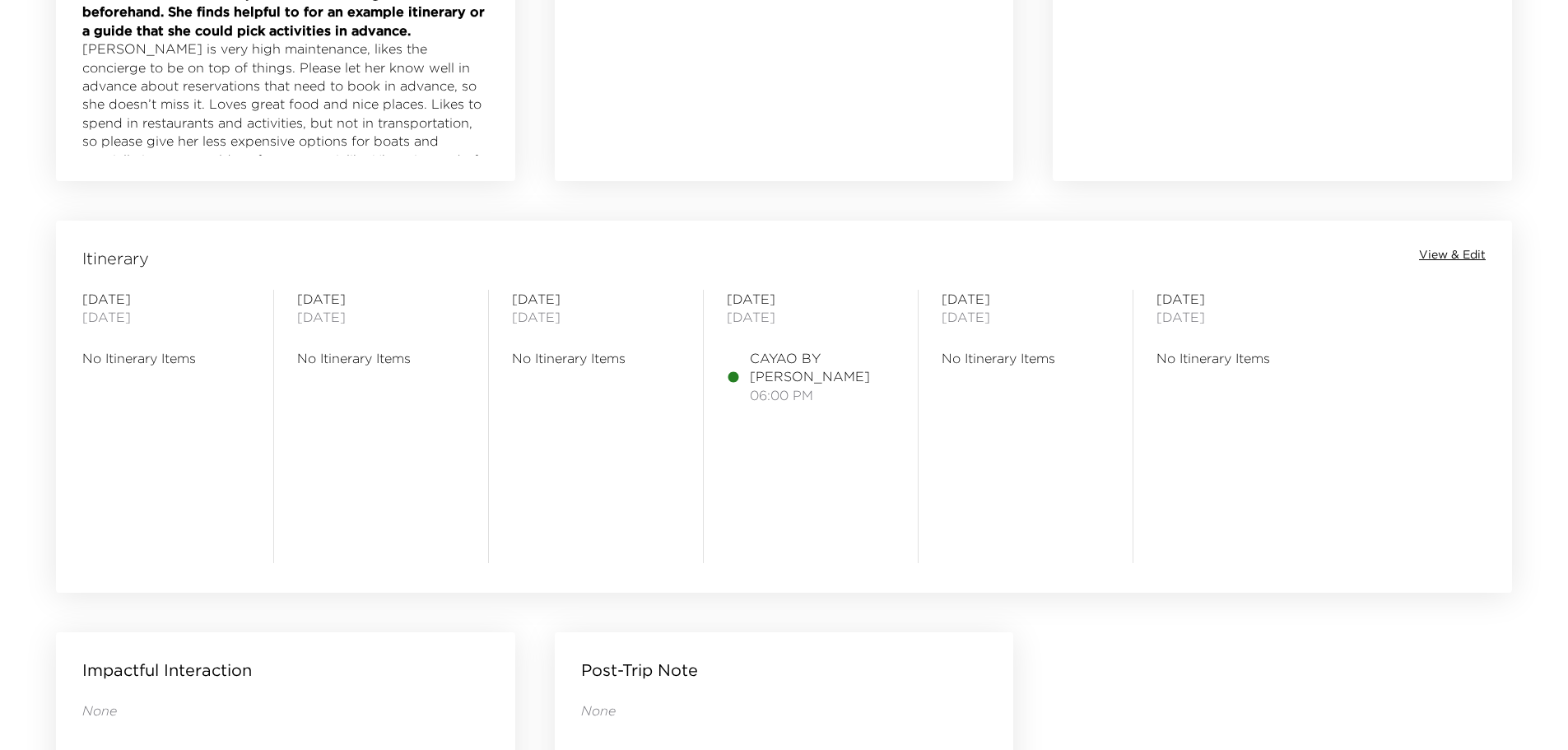
click at [1461, 244] on div "Itinerary View & Edit Tuesday November 25, 2025 No Itinerary Items Wednesday No…" at bounding box center [784, 395] width 1455 height 351
click at [1454, 251] on span "View & Edit" at bounding box center [1452, 255] width 66 height 17
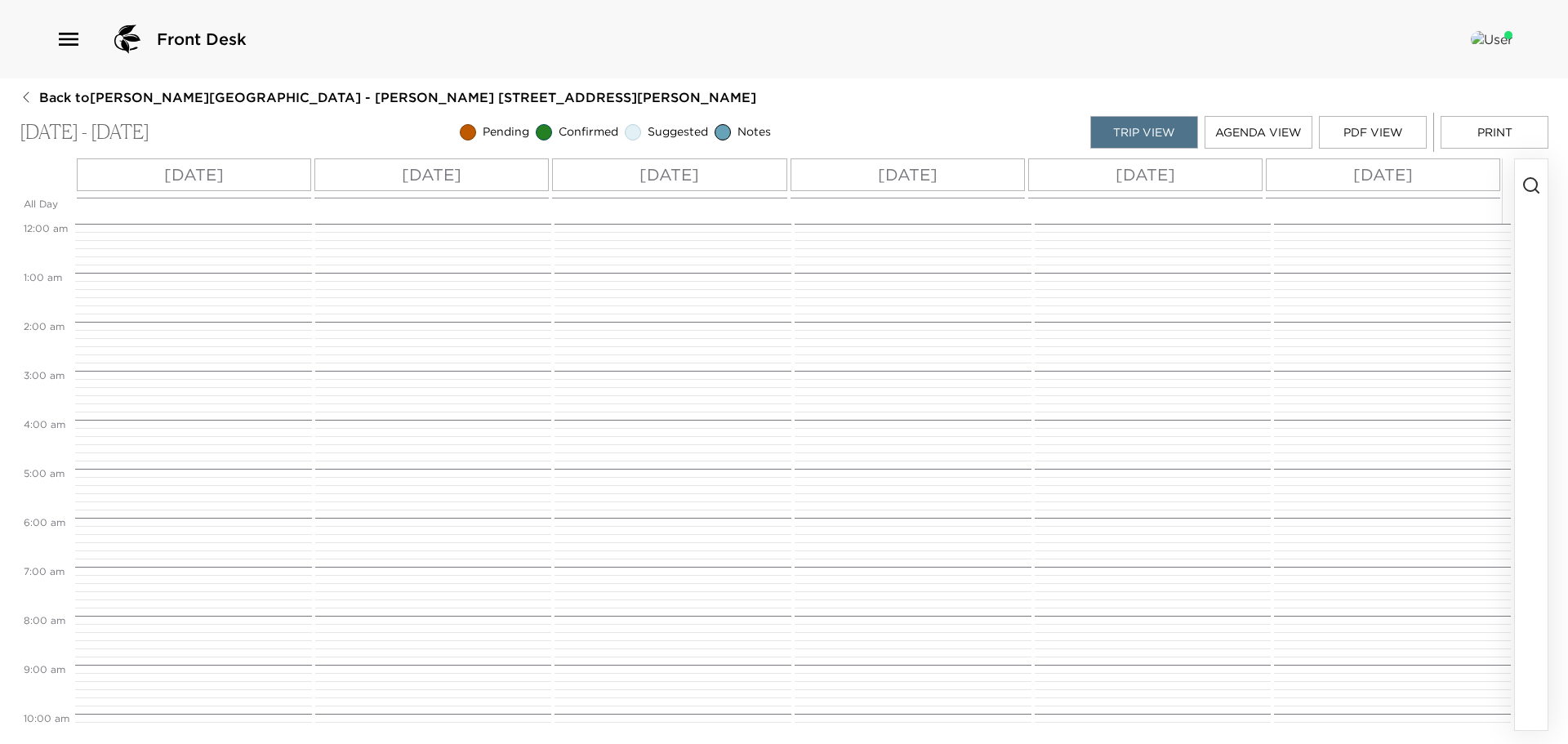
scroll to position [659, 0]
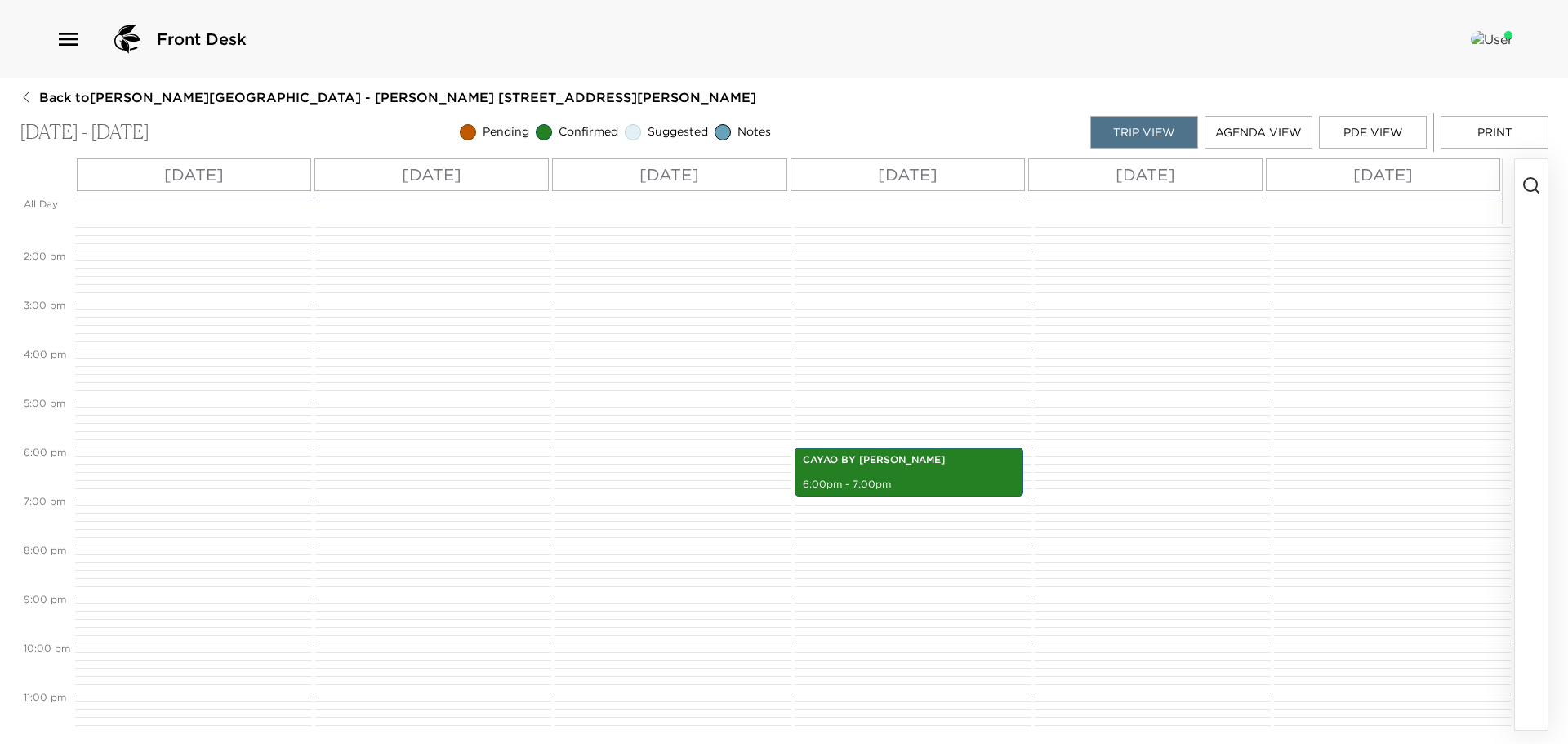
click at [1538, 184] on circle "button" at bounding box center [1531, 185] width 13 height 13
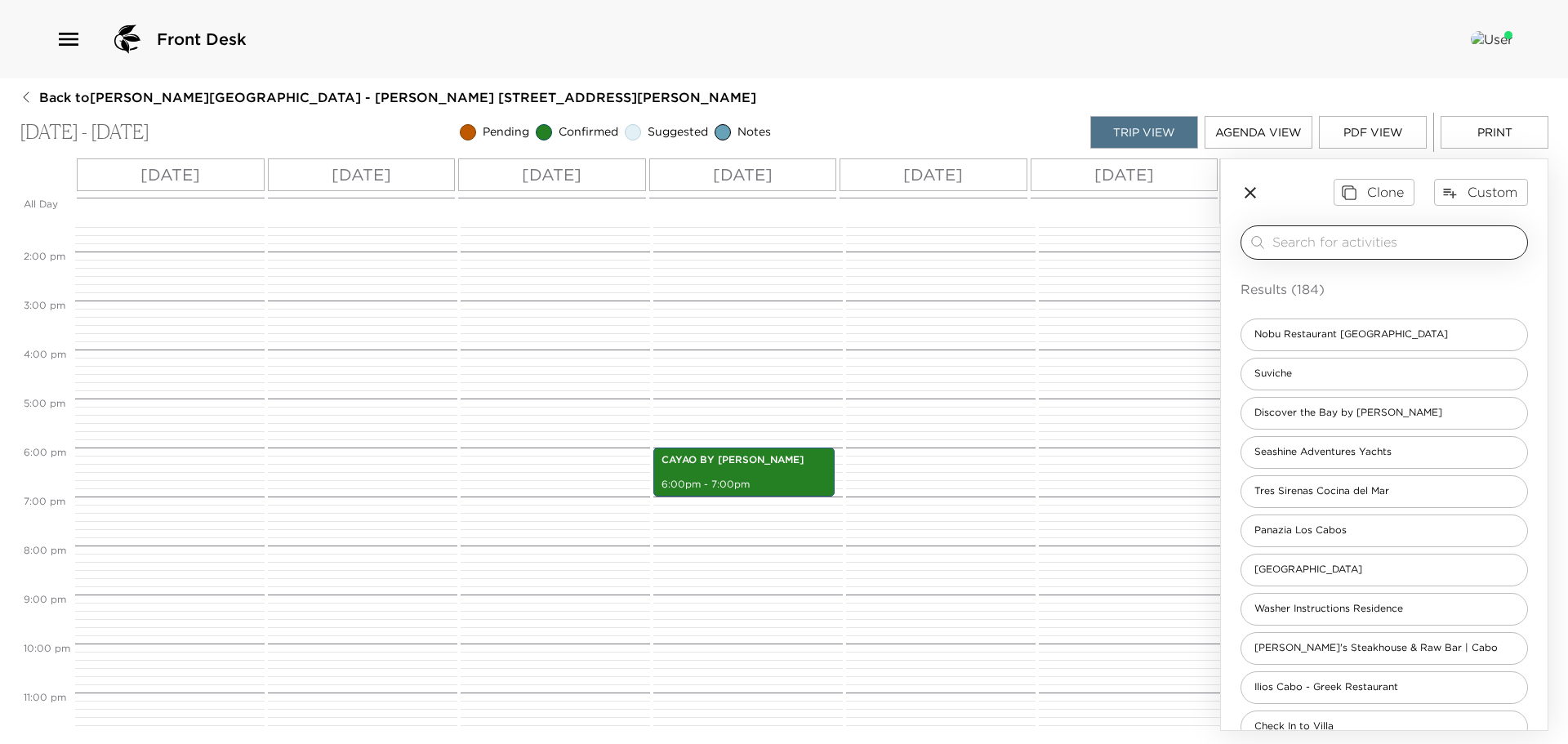
click at [1298, 248] on input "search" at bounding box center [1397, 242] width 248 height 19
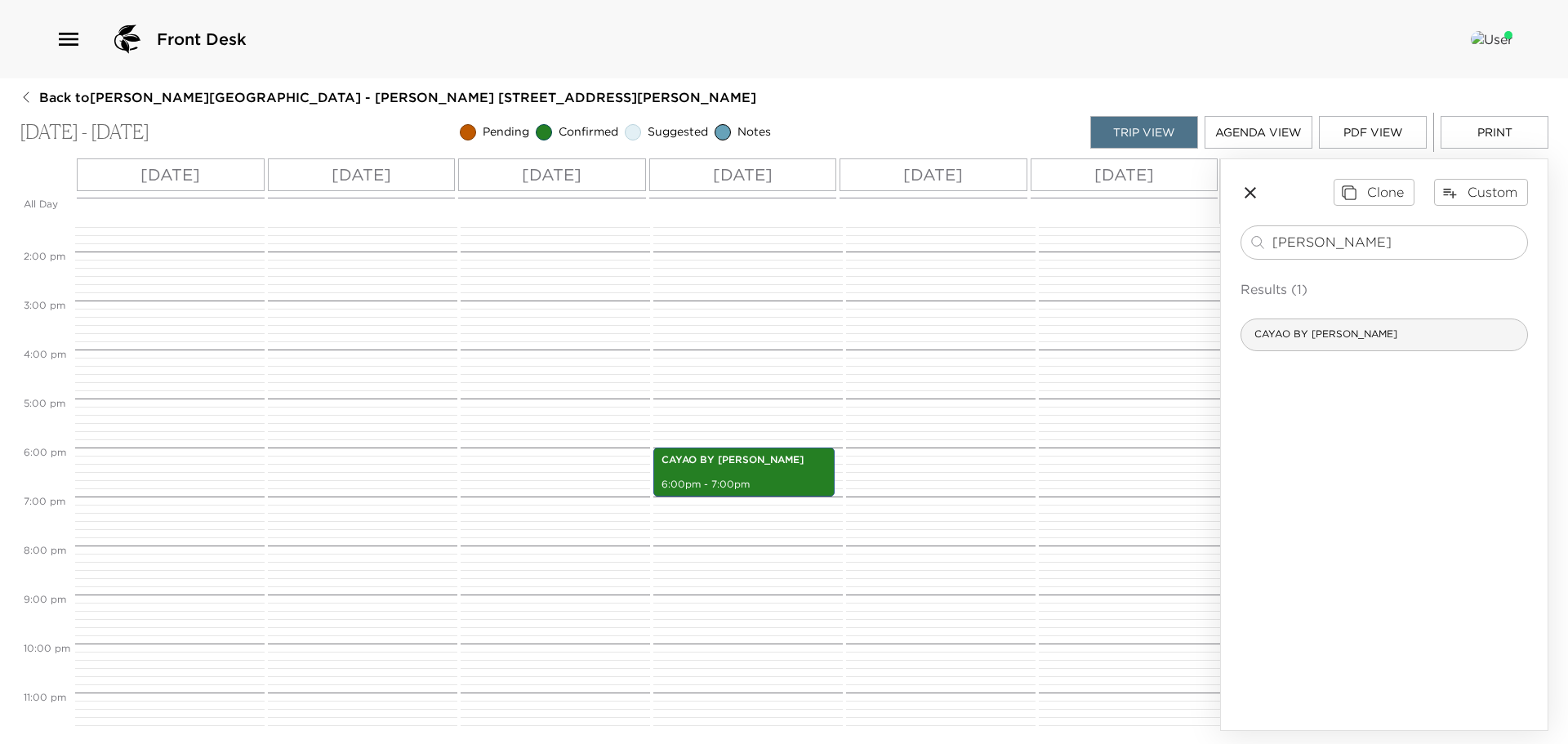
type input "caya"
click at [1327, 335] on span "CAYAO BY RICHARD SANDOVAL" at bounding box center [1326, 334] width 169 height 14
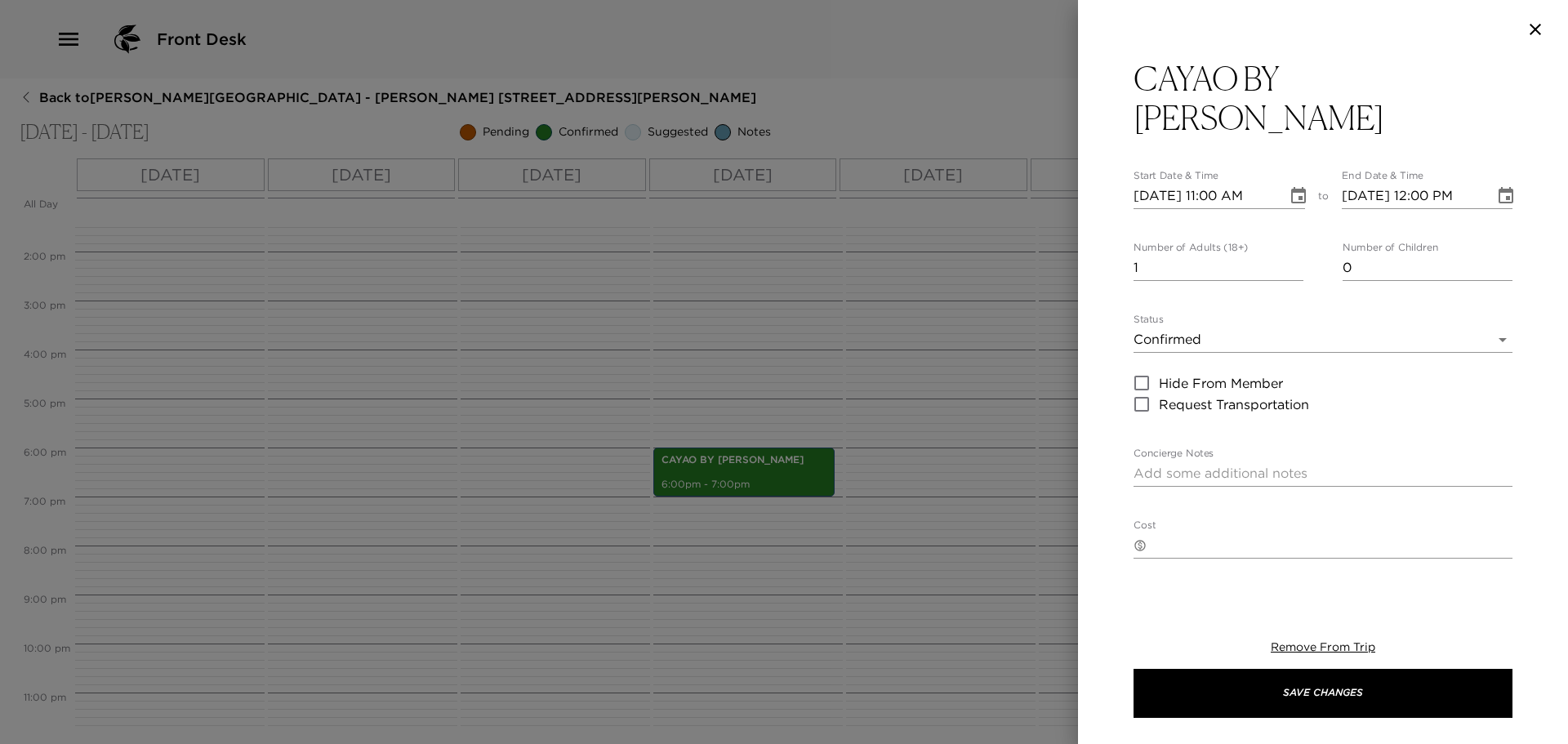
type textarea "Reservation at Cayao confirmed"
click at [955, 387] on div at bounding box center [784, 372] width 1568 height 744
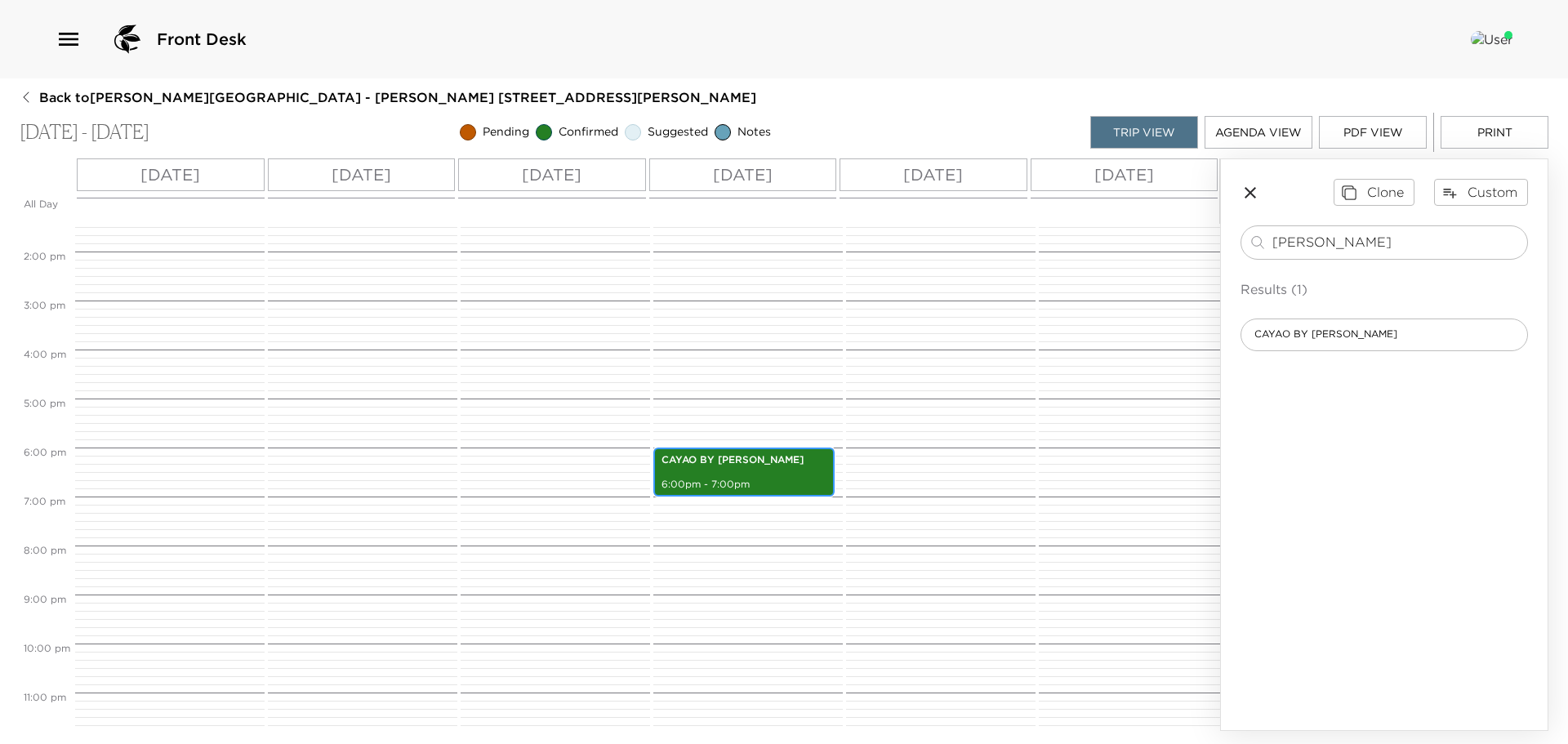
click at [761, 478] on p "6:00pm - 7:00pm" at bounding box center [744, 484] width 165 height 14
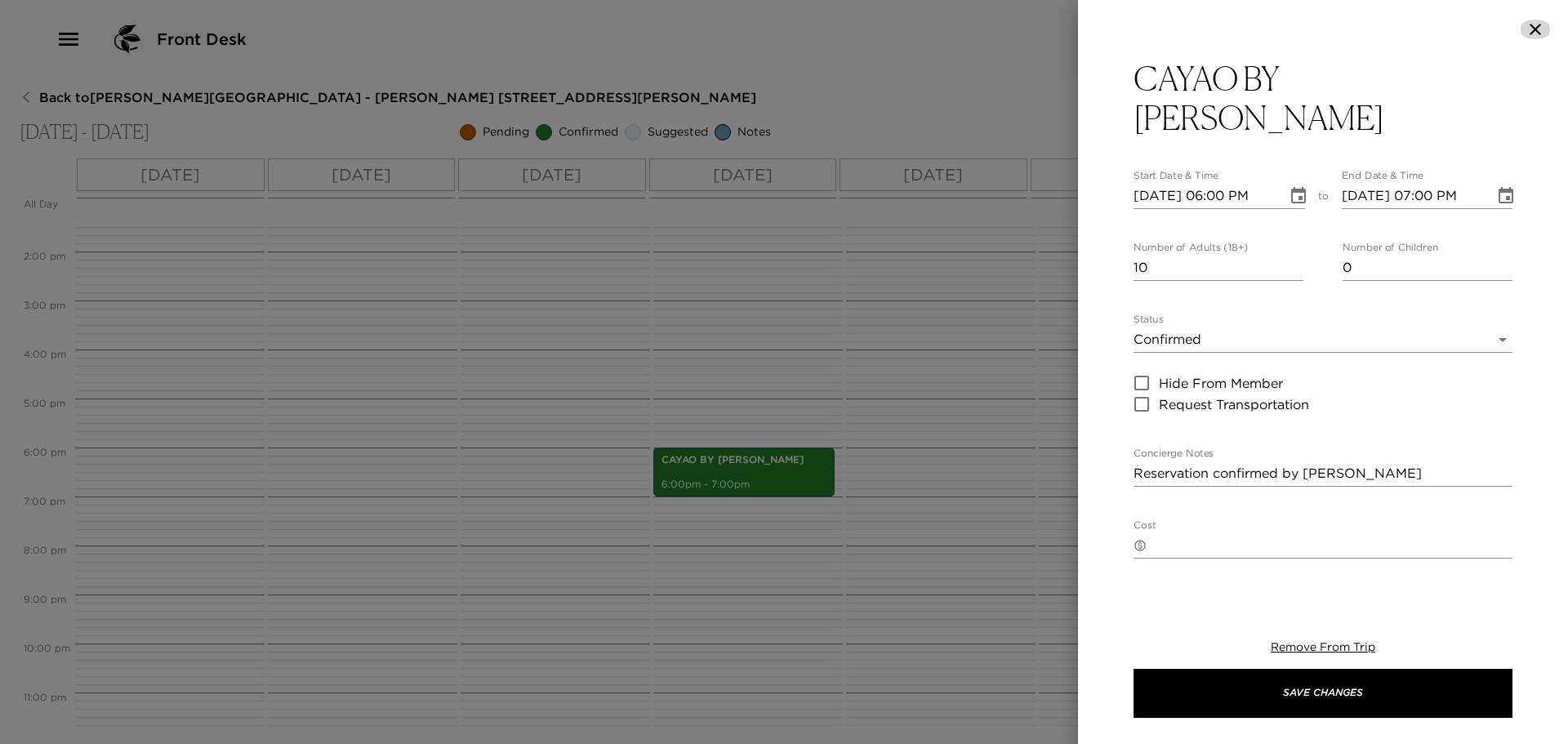
click at [1535, 22] on icon "button" at bounding box center [1536, 30] width 20 height 20
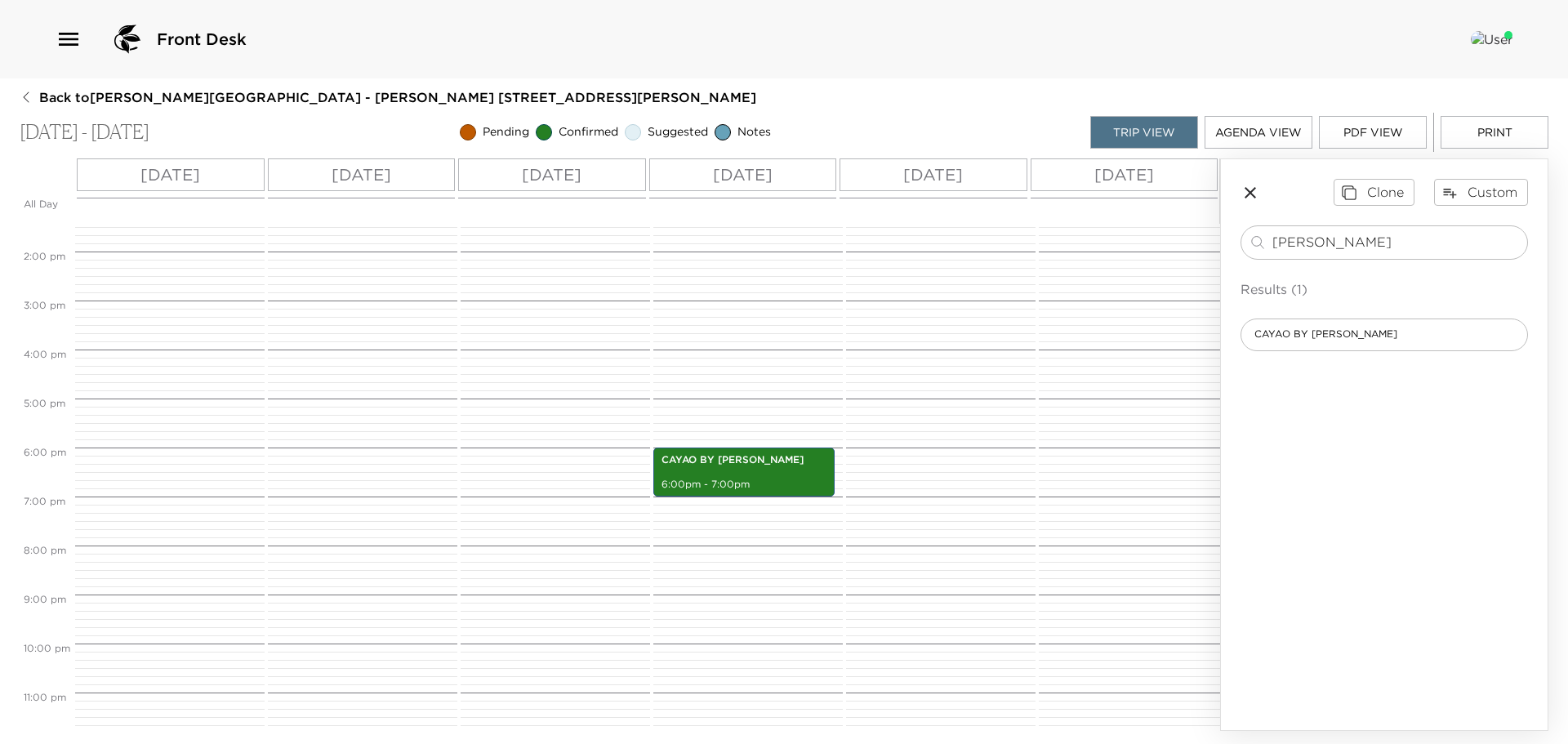
click at [1360, 132] on button "PDF View" at bounding box center [1372, 132] width 108 height 33
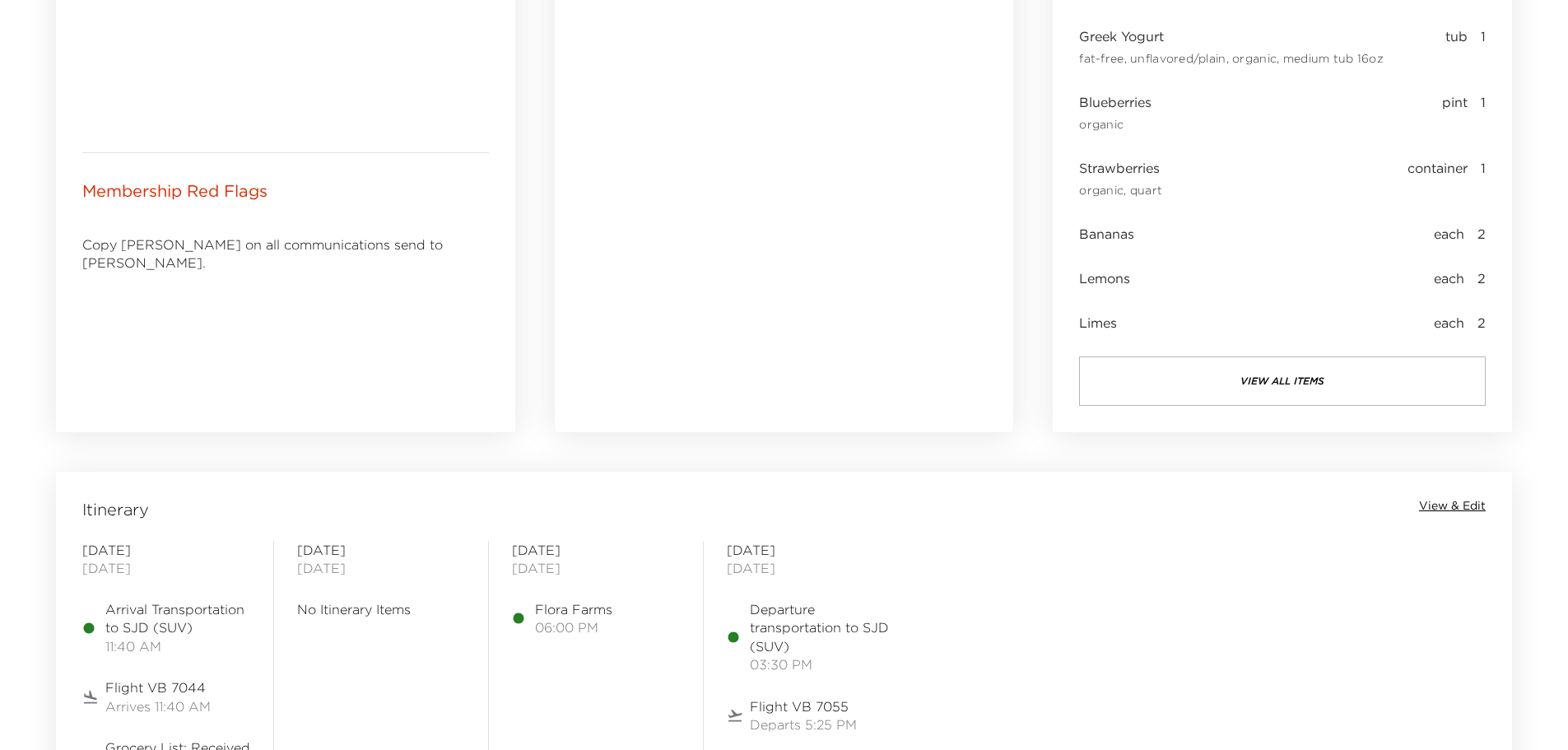
scroll to position [1071, 0]
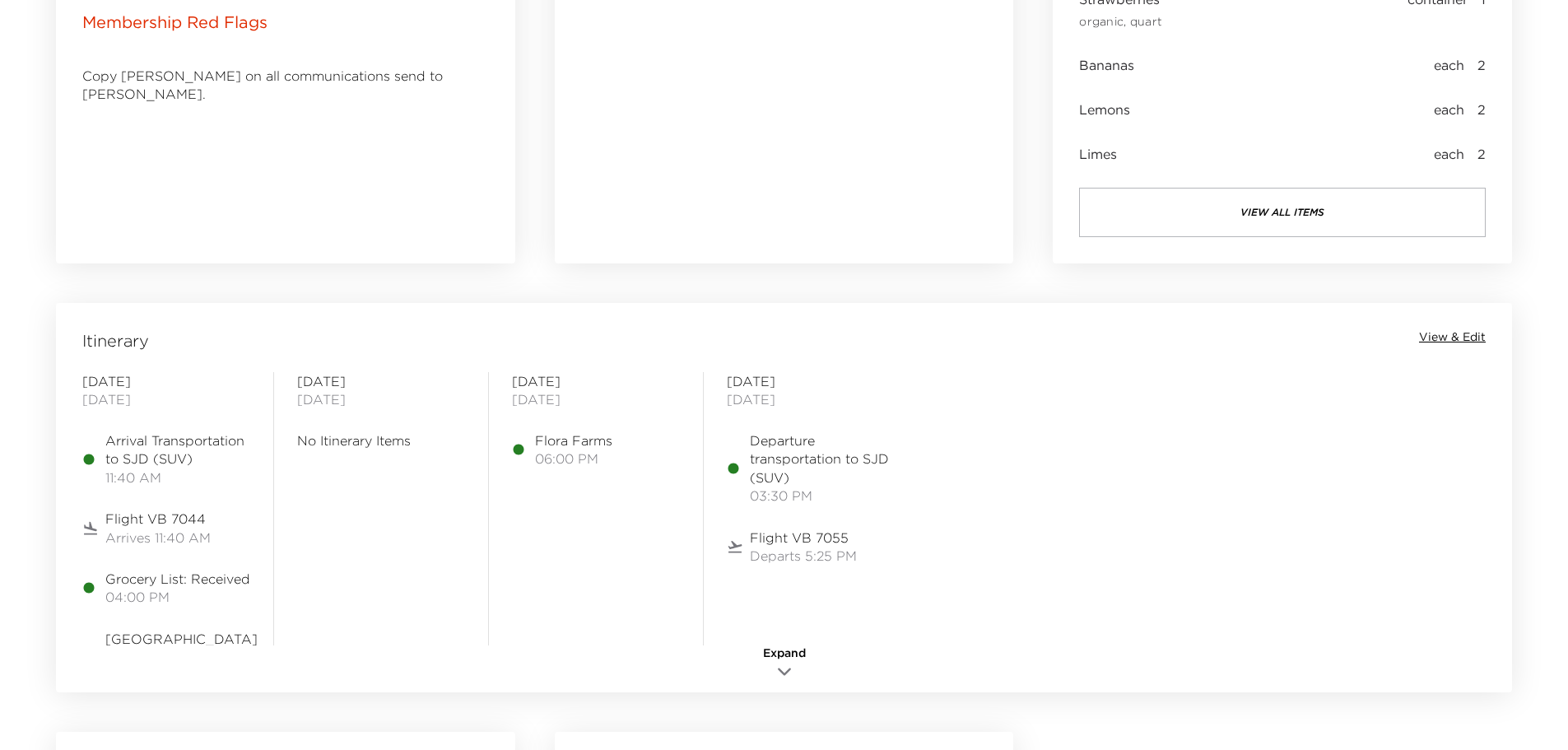
click at [1447, 336] on span "View & Edit" at bounding box center [1452, 337] width 66 height 17
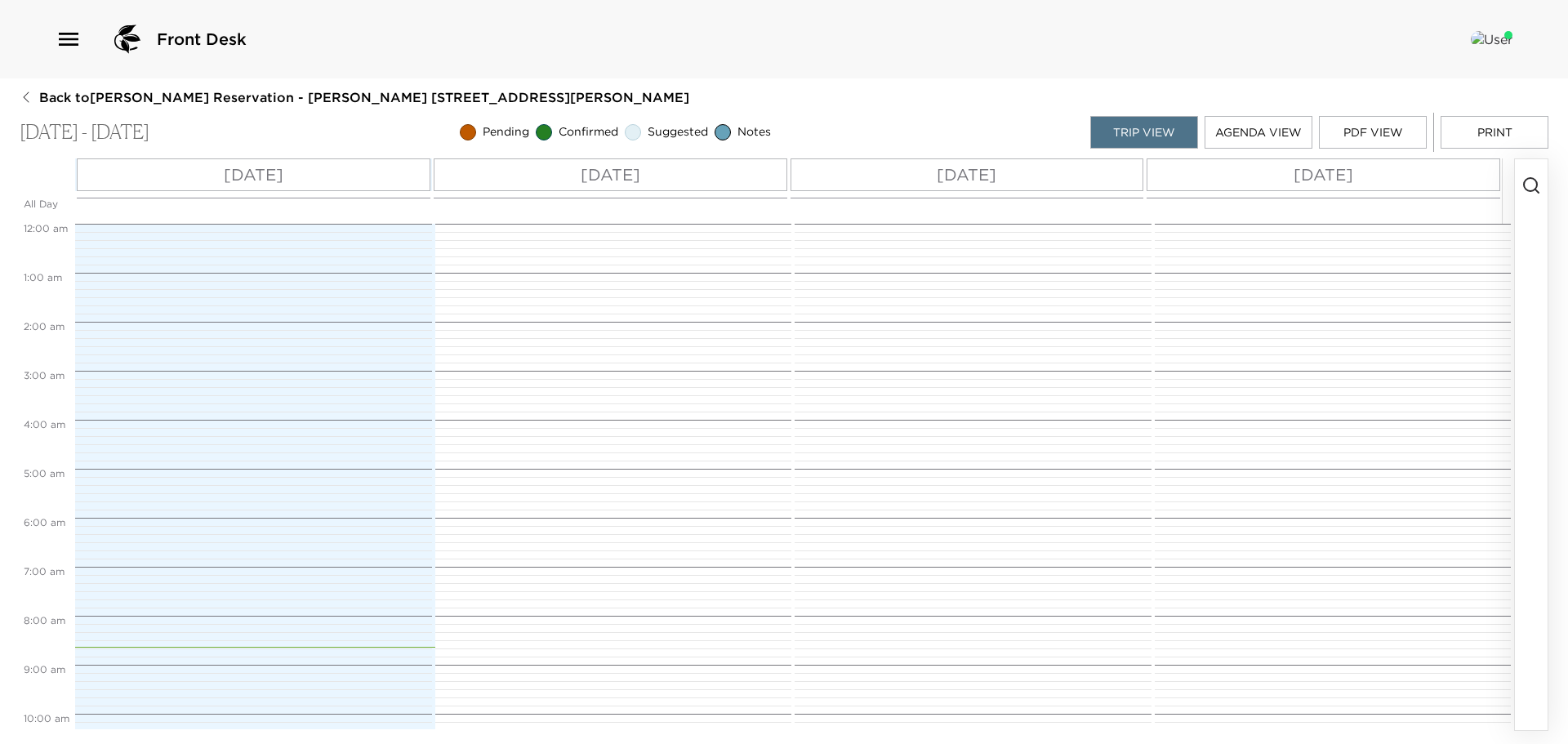
scroll to position [571, 0]
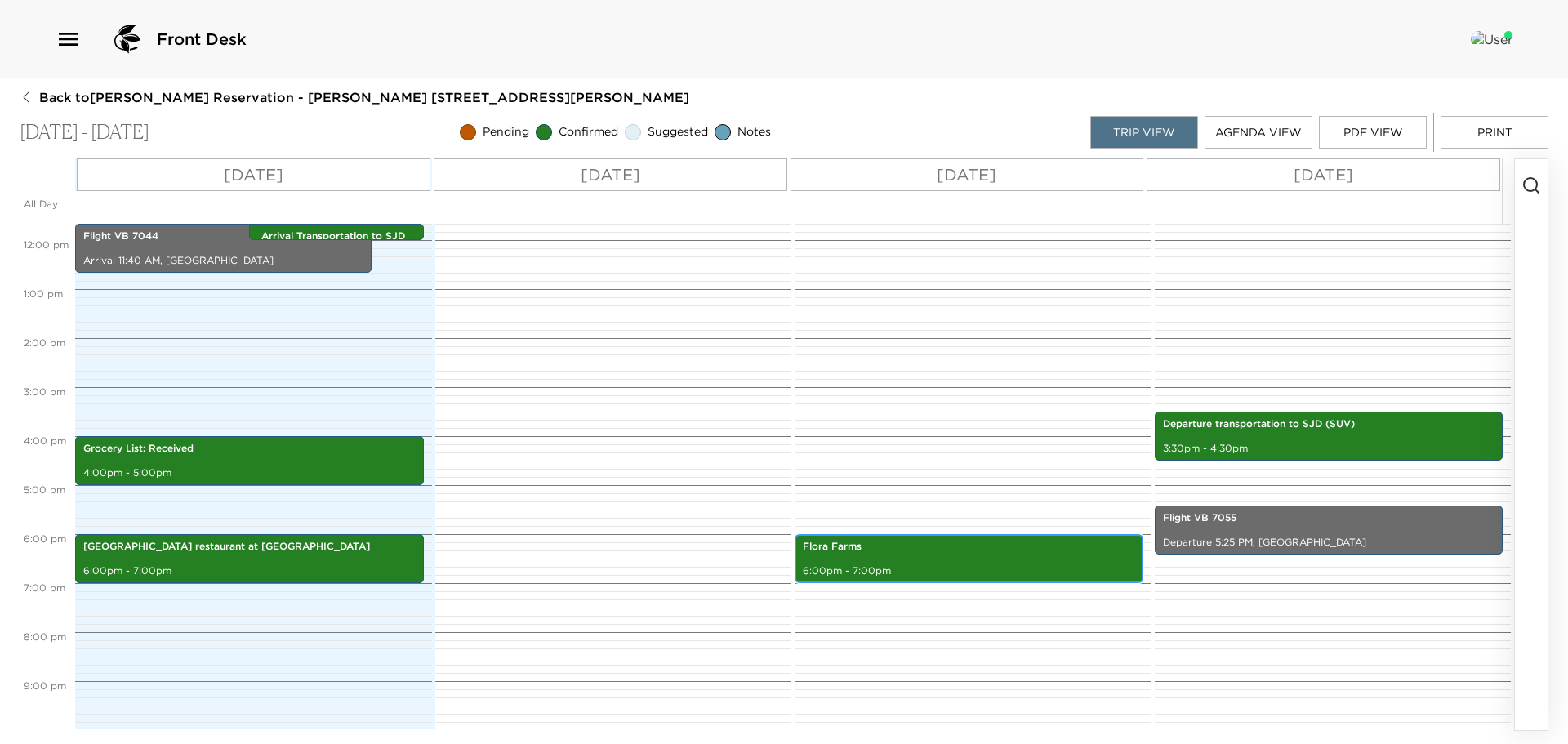
click at [881, 560] on div "Flora Farms 6:00pm - 7:00pm" at bounding box center [969, 559] width 339 height 44
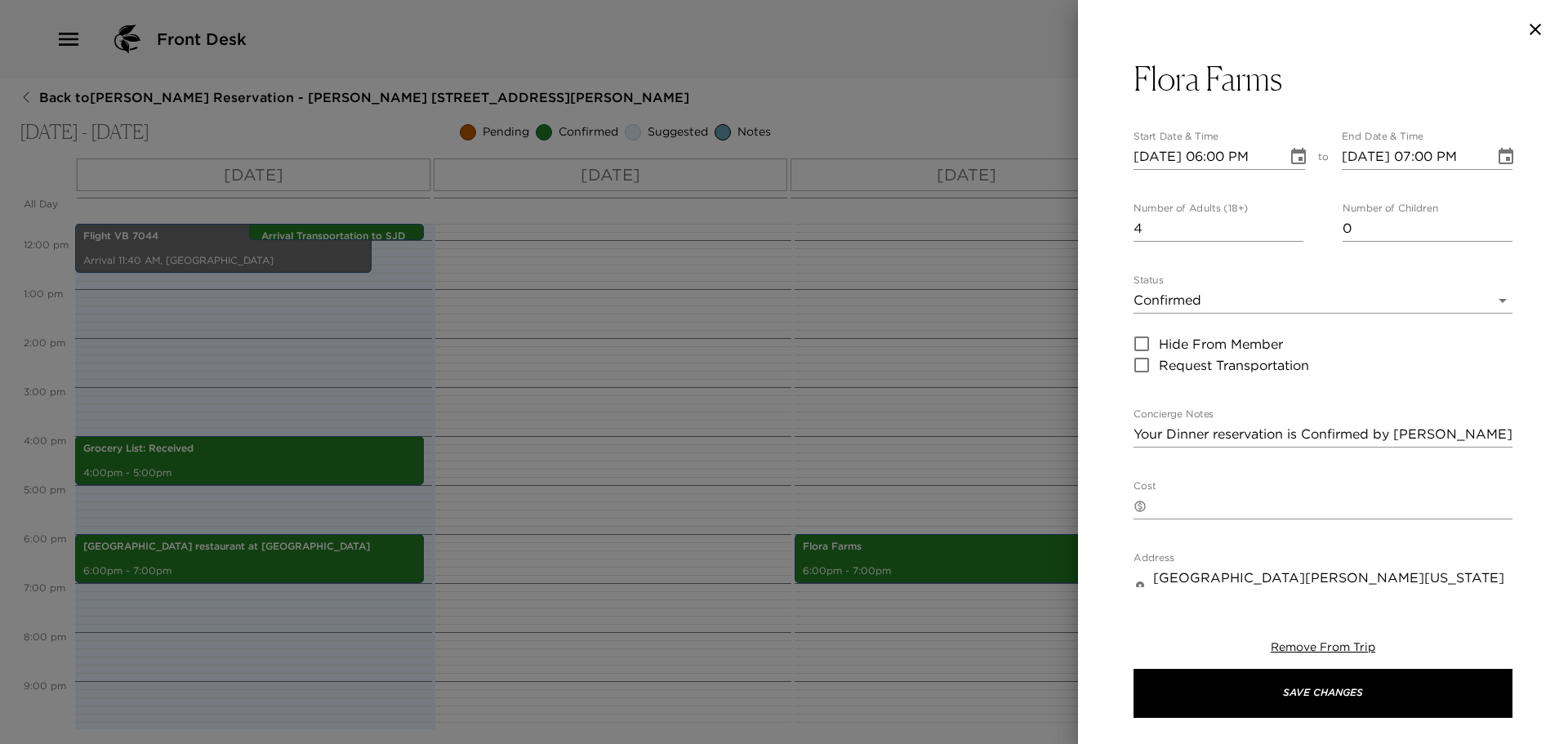
click at [887, 454] on div at bounding box center [784, 372] width 1568 height 744
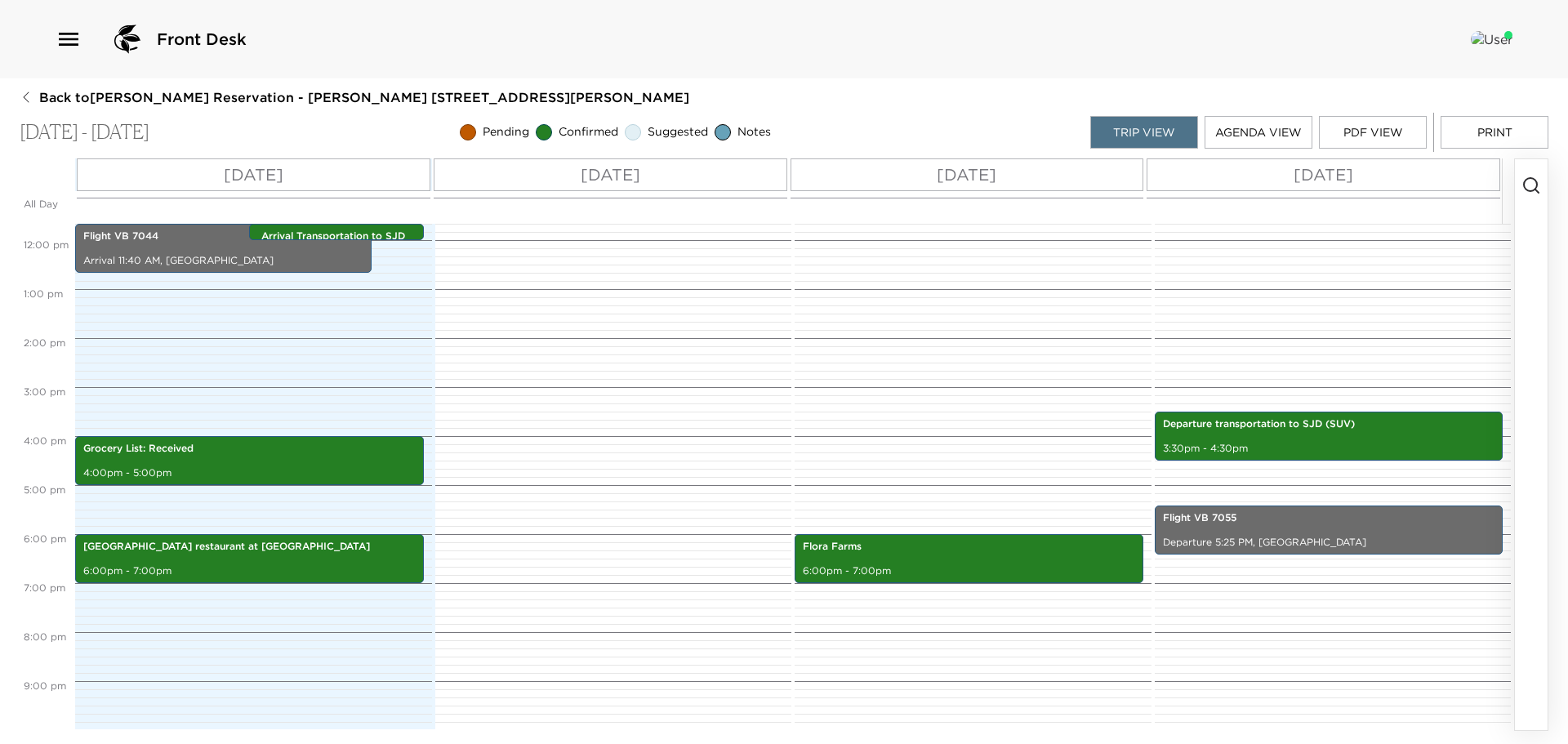
click at [1536, 179] on icon "button" at bounding box center [1532, 186] width 20 height 20
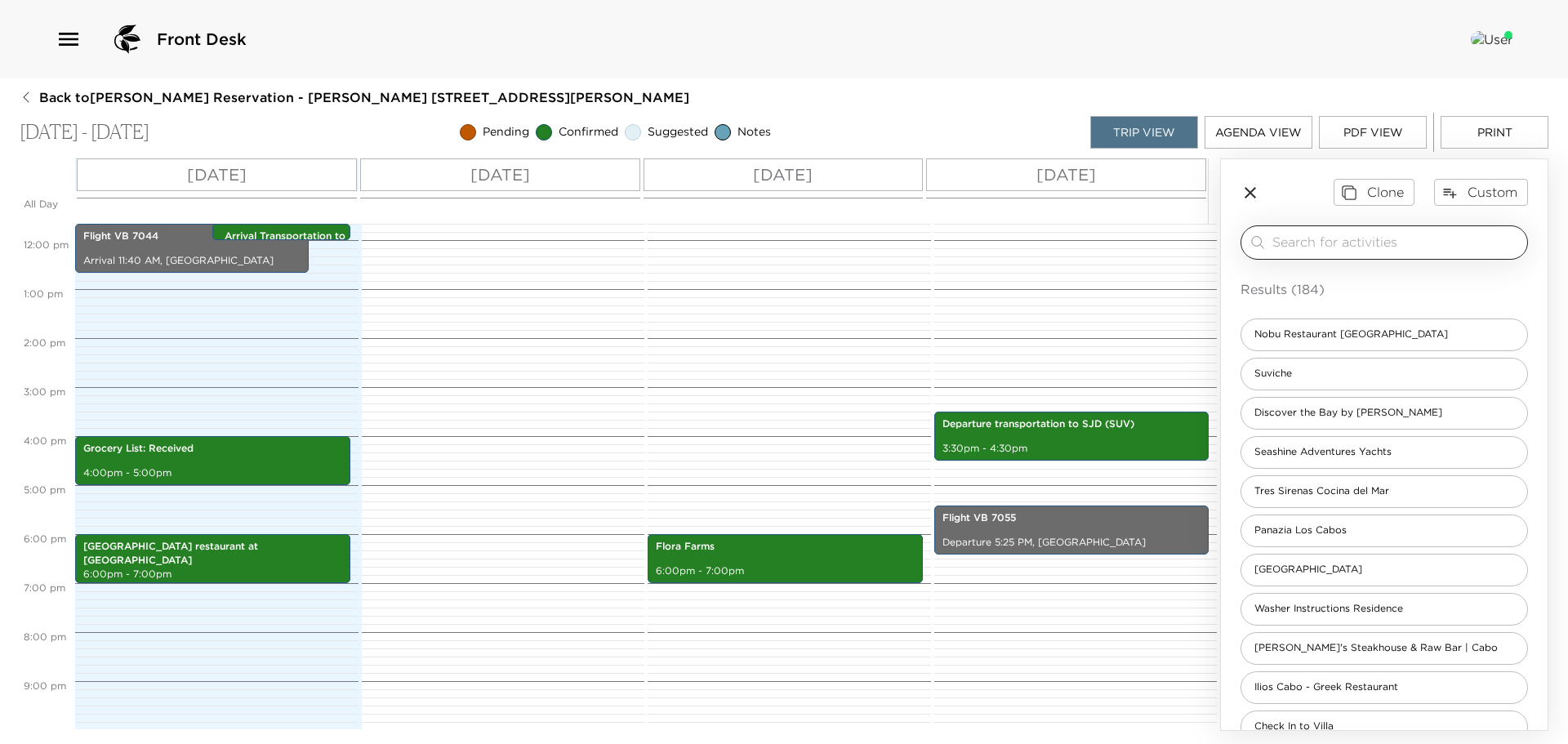
click at [1296, 235] on input "search" at bounding box center [1397, 242] width 248 height 19
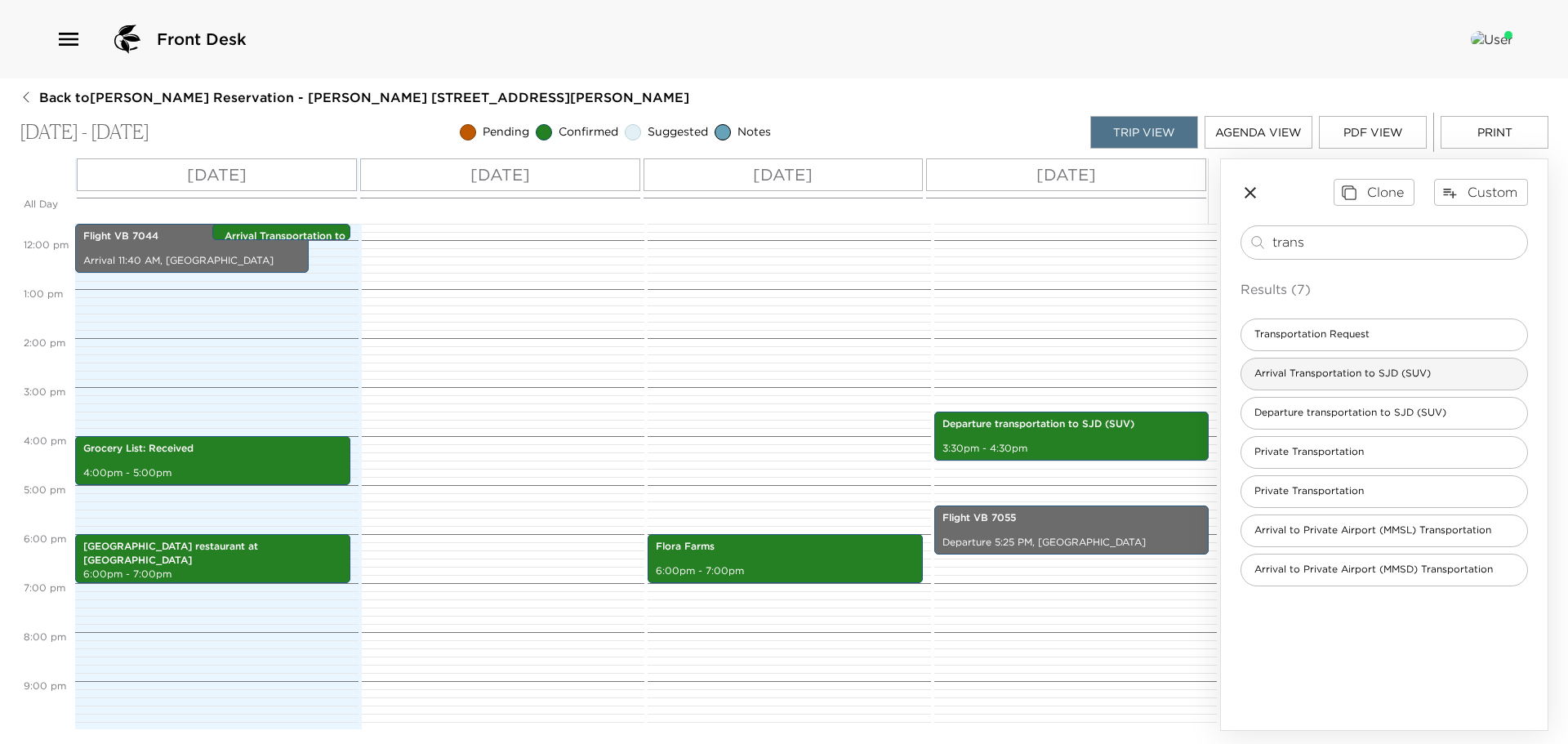
type input "trans"
